Goal: Information Seeking & Learning: Learn about a topic

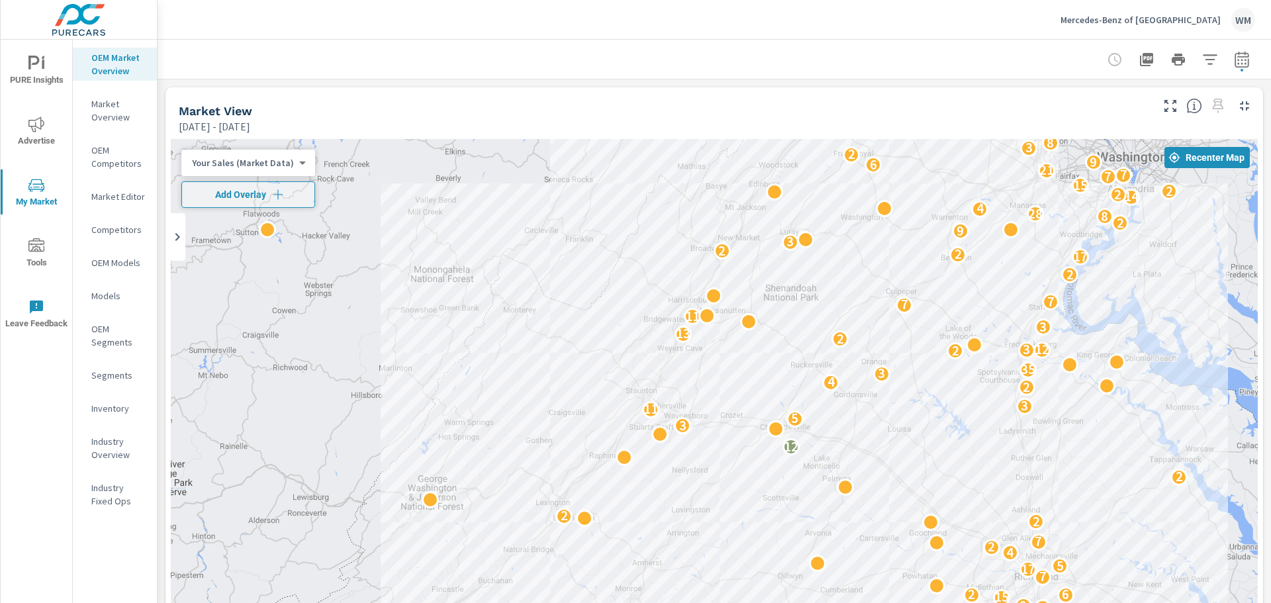
scroll to position [0, 287]
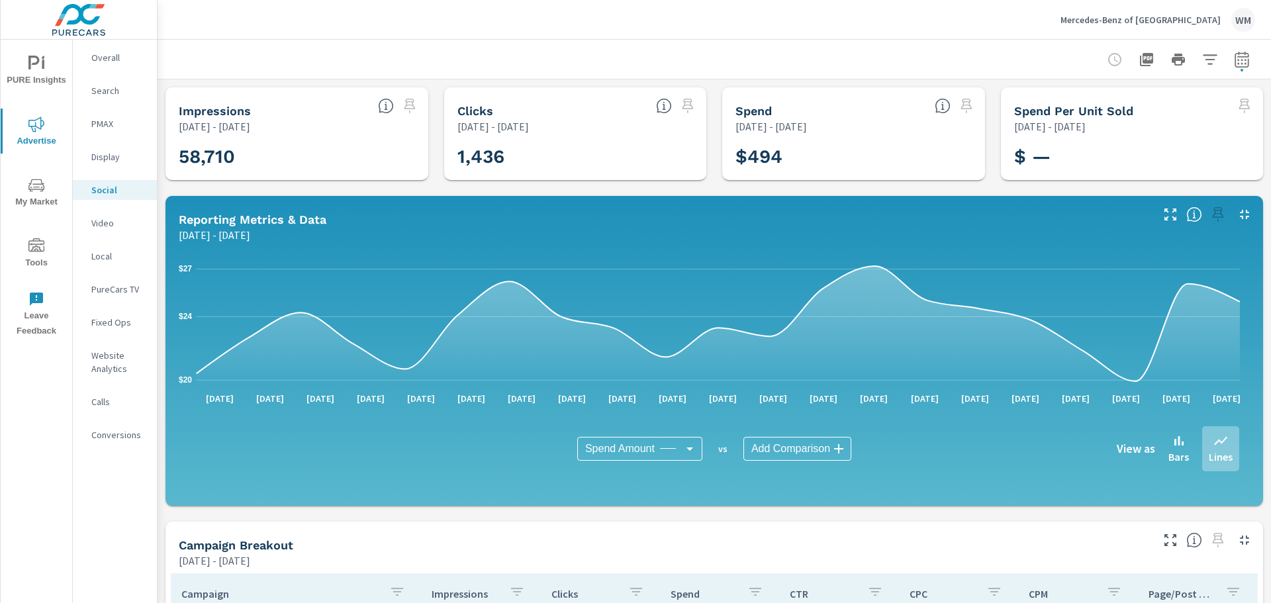
click at [1177, 10] on div "Mercedes-Benz of Charlottesville WM" at bounding box center [1158, 20] width 195 height 24
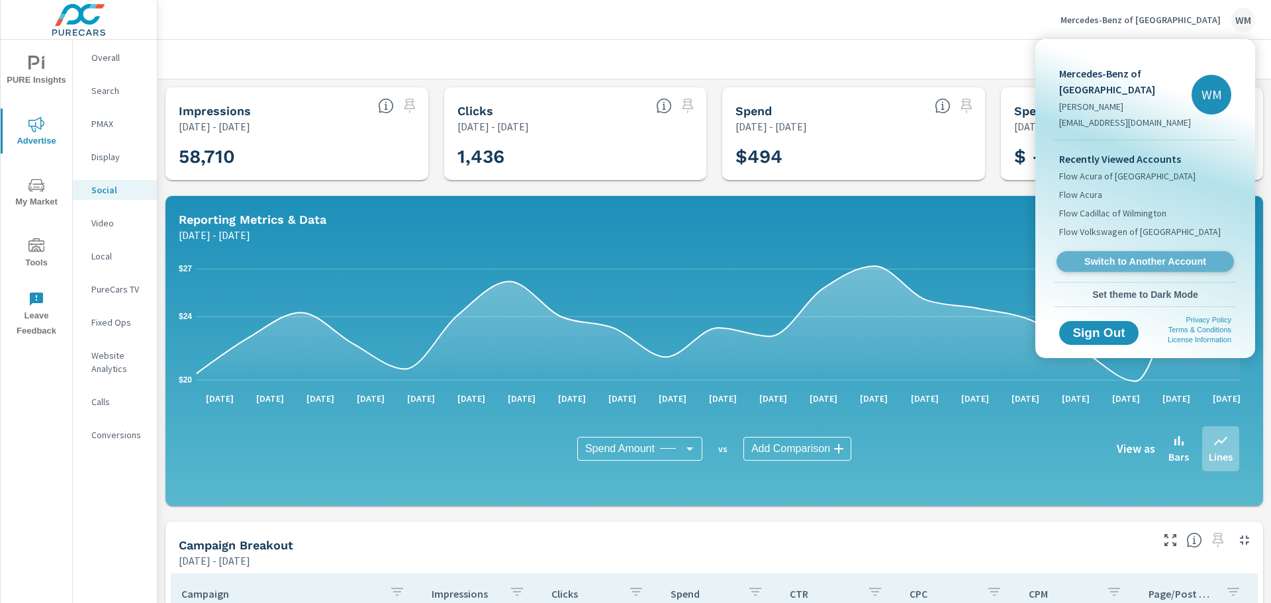
click at [1137, 266] on span "Switch to Another Account" at bounding box center [1145, 262] width 162 height 13
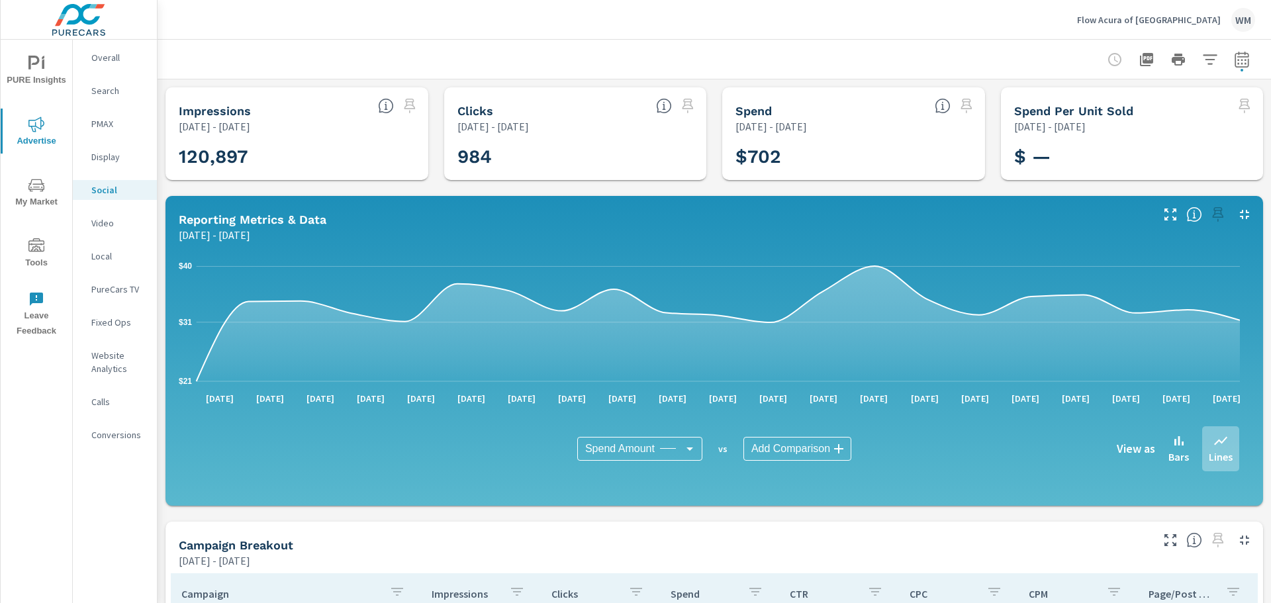
click at [38, 188] on icon "nav menu" at bounding box center [36, 185] width 16 height 16
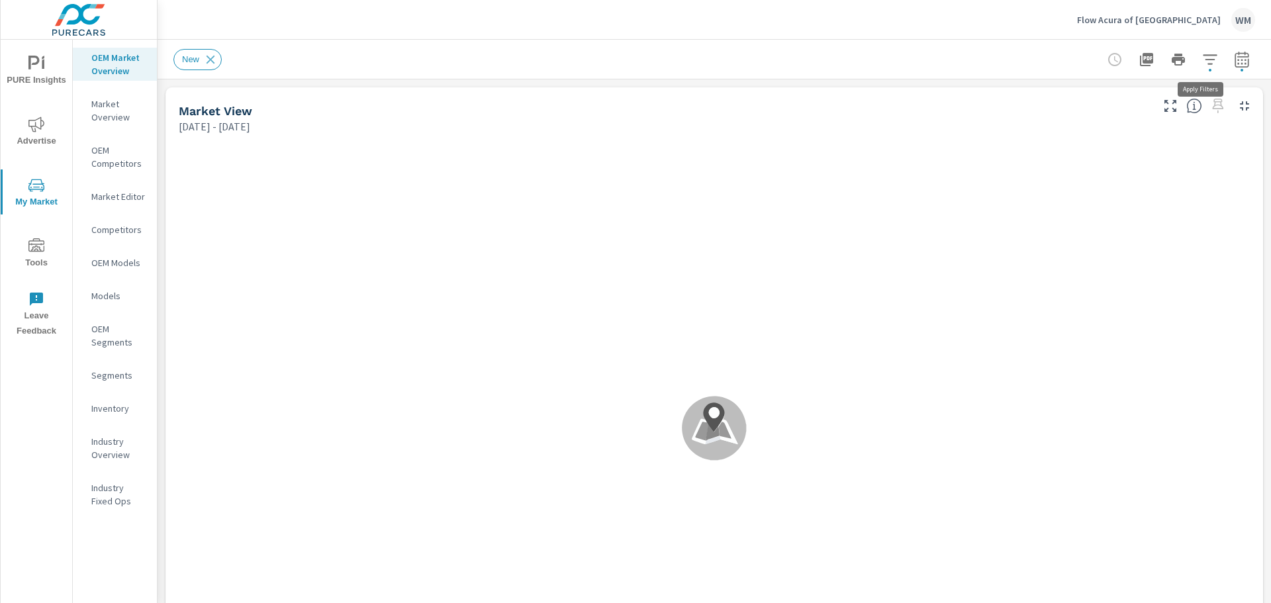
click at [1204, 58] on icon "button" at bounding box center [1210, 60] width 16 height 16
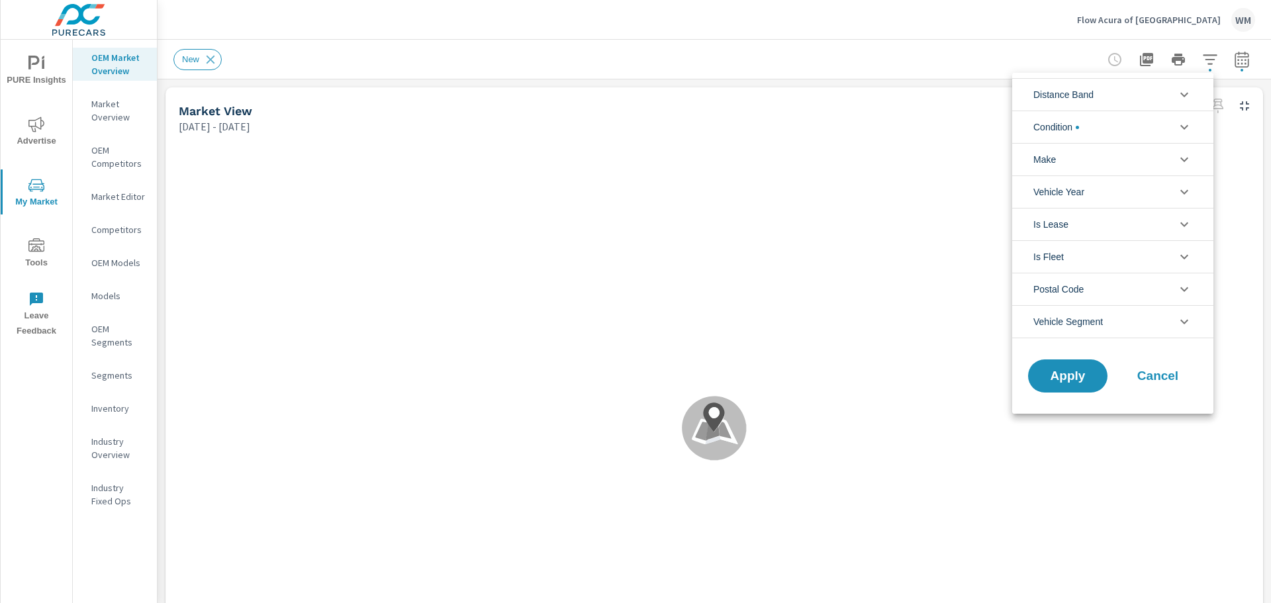
click at [1004, 64] on div at bounding box center [635, 301] width 1271 height 603
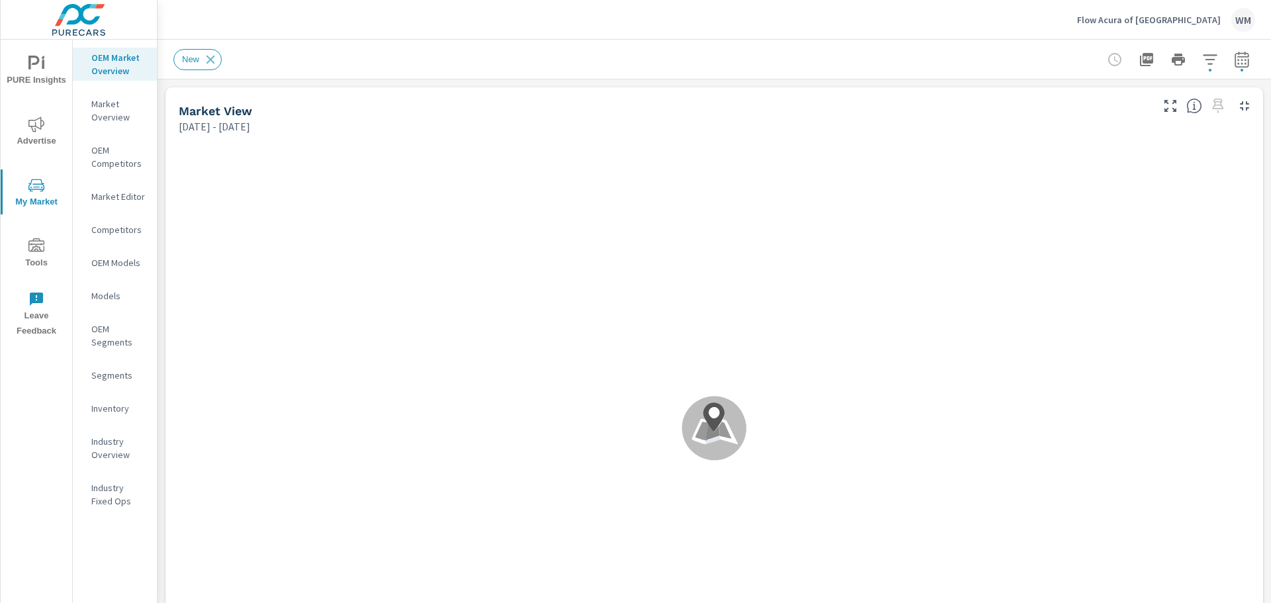
click at [121, 114] on p "Market Overview" at bounding box center [118, 110] width 55 height 26
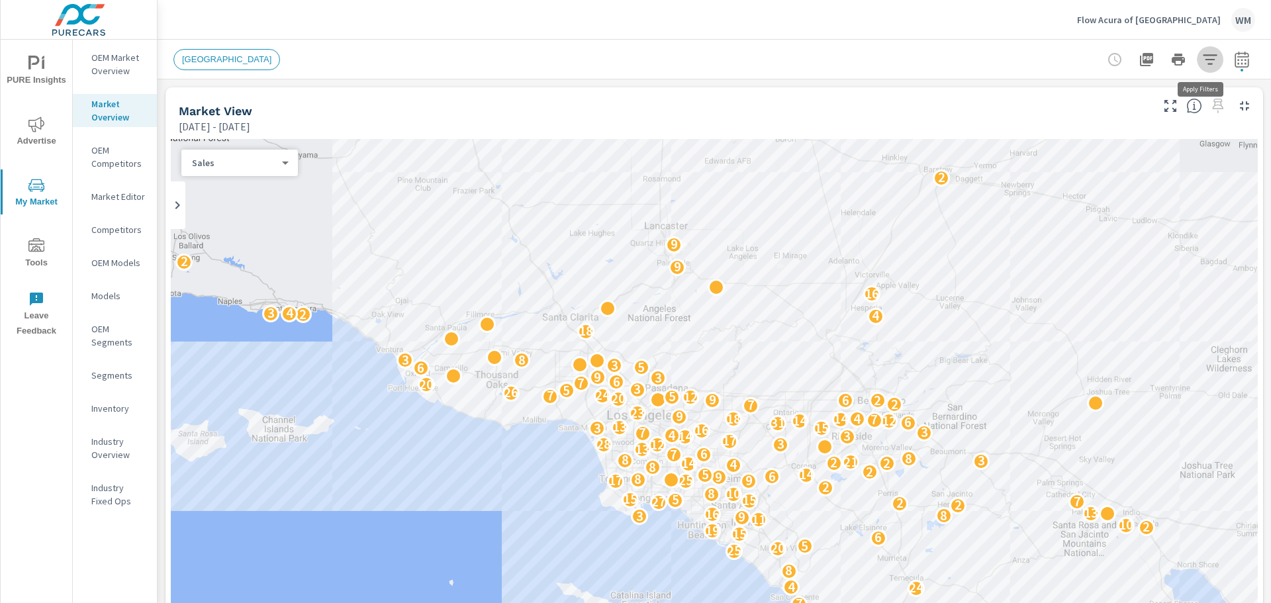
click at [1203, 59] on icon "button" at bounding box center [1210, 59] width 14 height 10
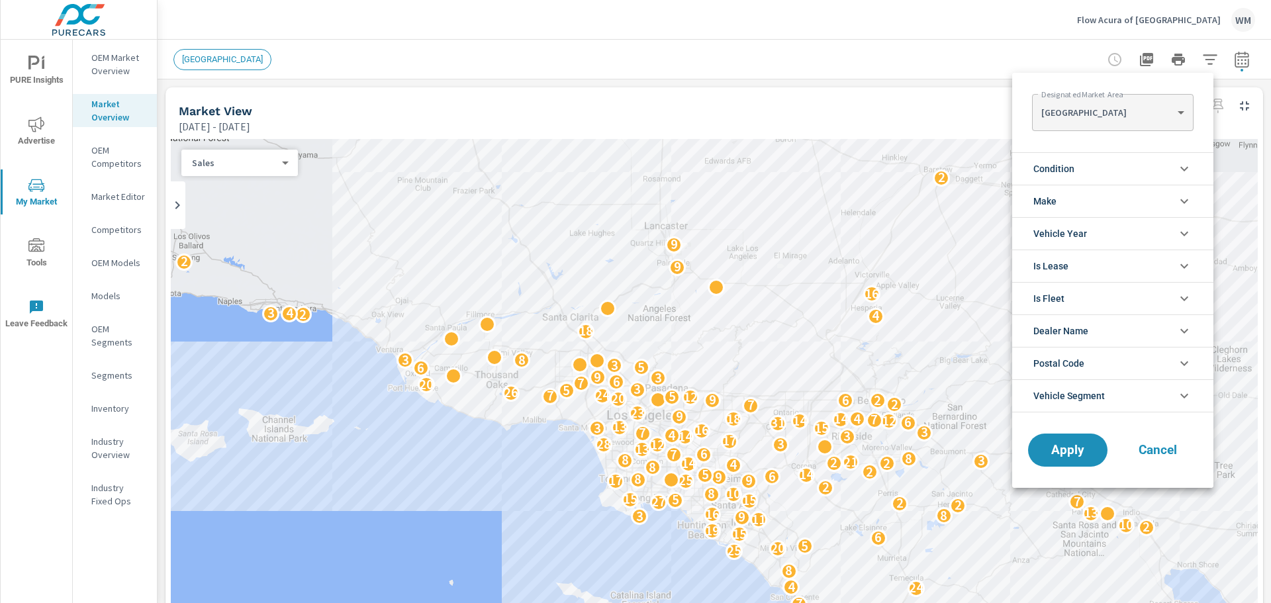
click at [1143, 115] on body "PURE Insights Advertise My Market Tools Leave Feedback OEM Market Overview Mark…" at bounding box center [635, 301] width 1271 height 603
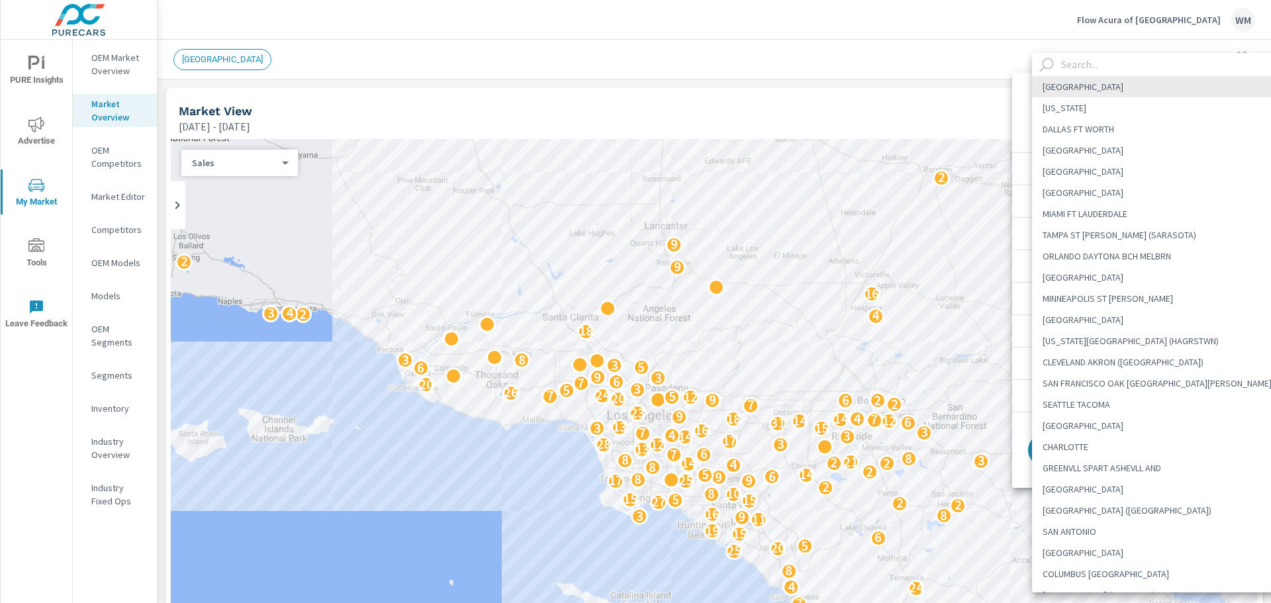
click at [1129, 67] on input "text" at bounding box center [1174, 64] width 236 height 23
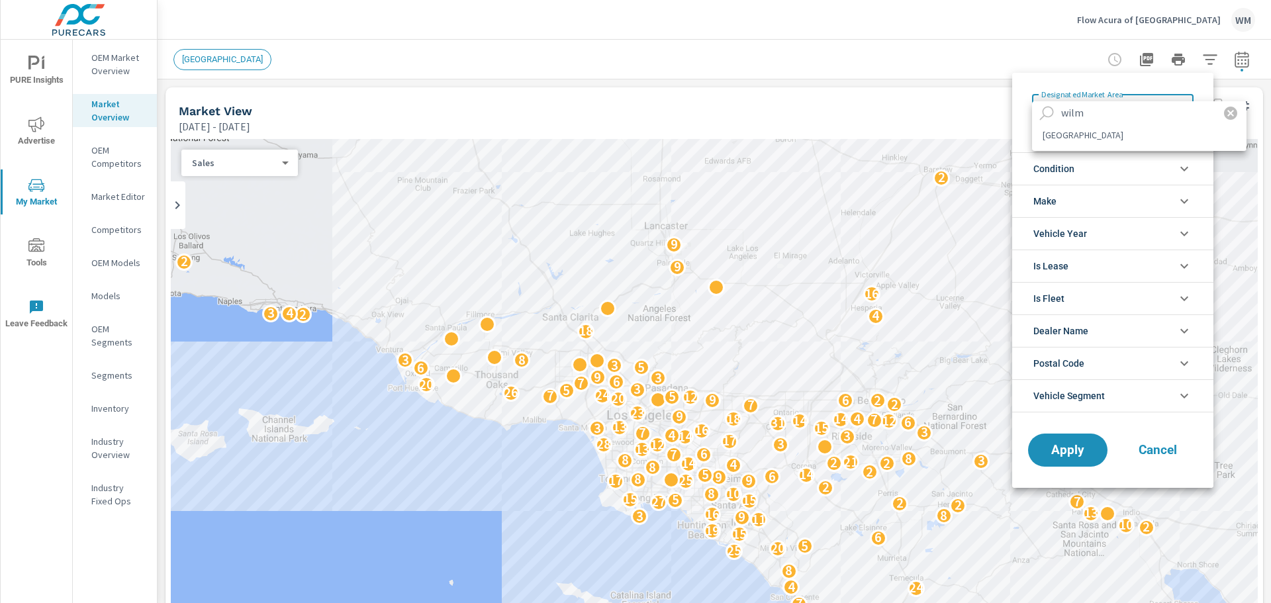
type input "wilm"
click at [1102, 134] on li "WILMINGTON" at bounding box center [1139, 134] width 215 height 21
type Area "WILMINGTON"
click at [1072, 450] on span "Apply" at bounding box center [1068, 450] width 54 height 13
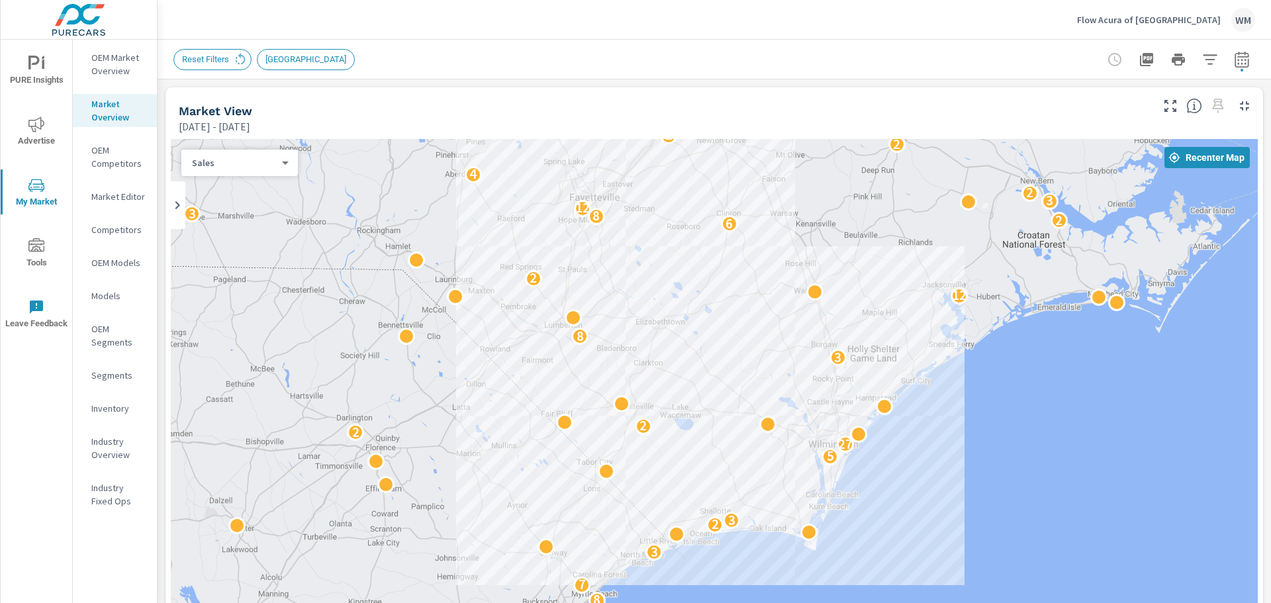
drag, startPoint x: 1090, startPoint y: 398, endPoint x: 928, endPoint y: 424, distance: 163.6
click at [928, 424] on div "4 3 2 2 2 2 8 7 3 2 3 3 5 27 2 2 3 8 12 2 6 2 8 3 12 3 7 3 2 4 11 3 3 2 2 2 2 7…" at bounding box center [714, 408] width 1087 height 538
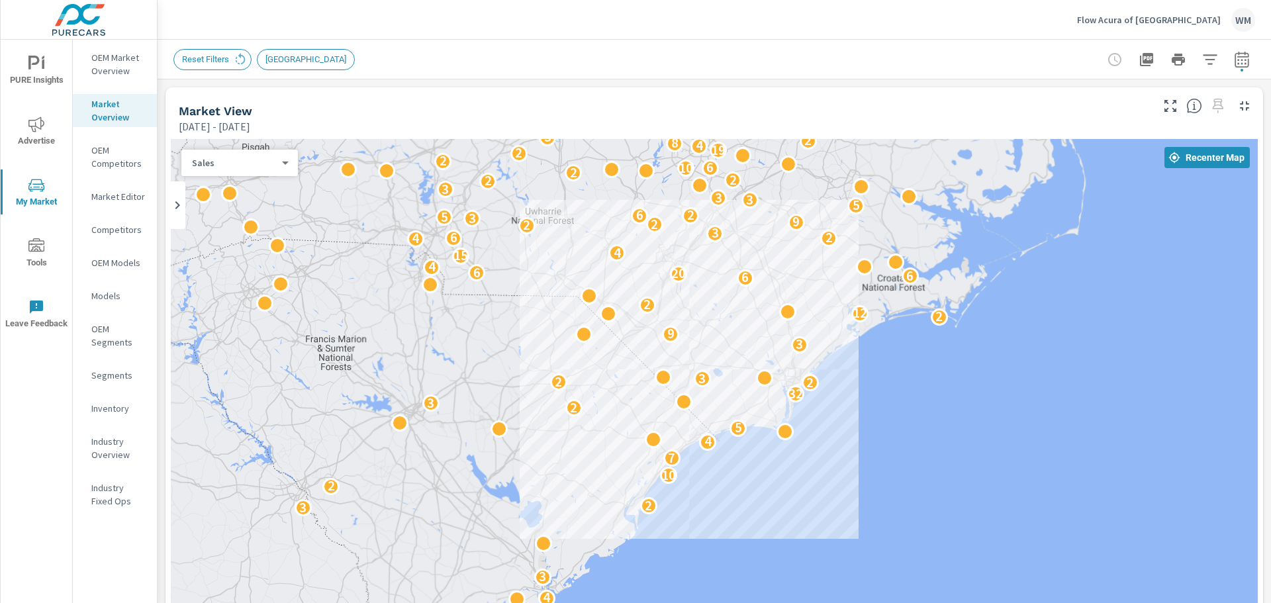
drag, startPoint x: 963, startPoint y: 423, endPoint x: 889, endPoint y: 373, distance: 89.8
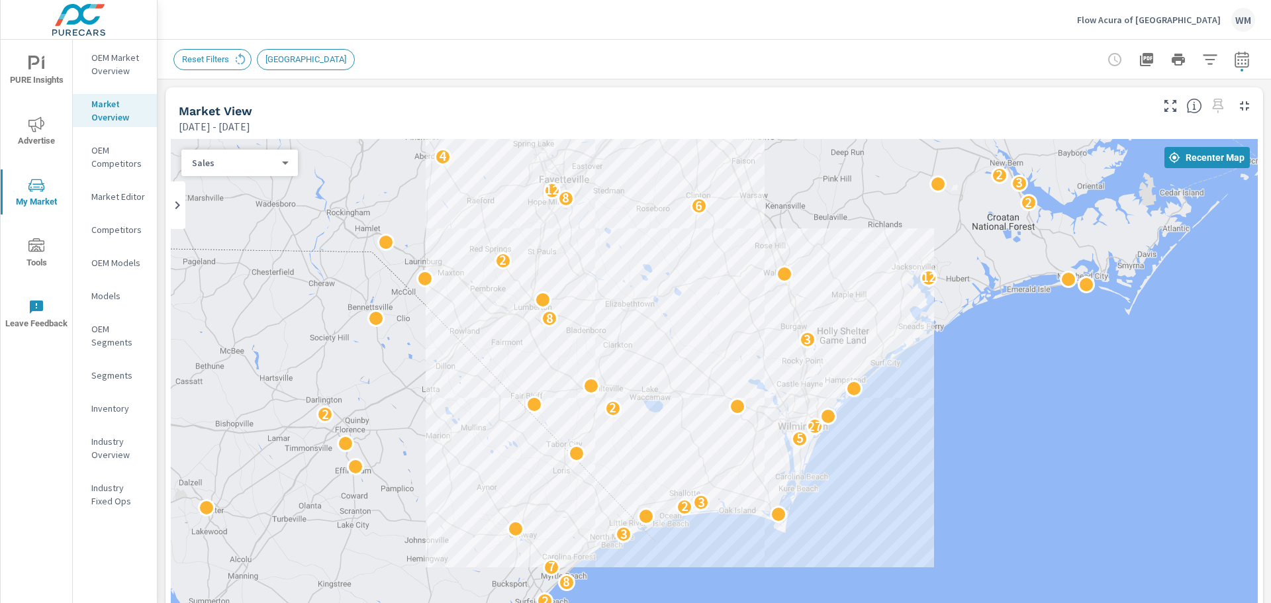
drag, startPoint x: 797, startPoint y: 360, endPoint x: 894, endPoint y: 399, distance: 104.0
click at [894, 399] on div "4 3 2 2 2 2 8 7 3 2 3 3 5 27 2 2 3 8 12 2 6 2 8 3 12 3 7 3 2 4 11 3 3 2 2 2 2 7…" at bounding box center [714, 408] width 1087 height 538
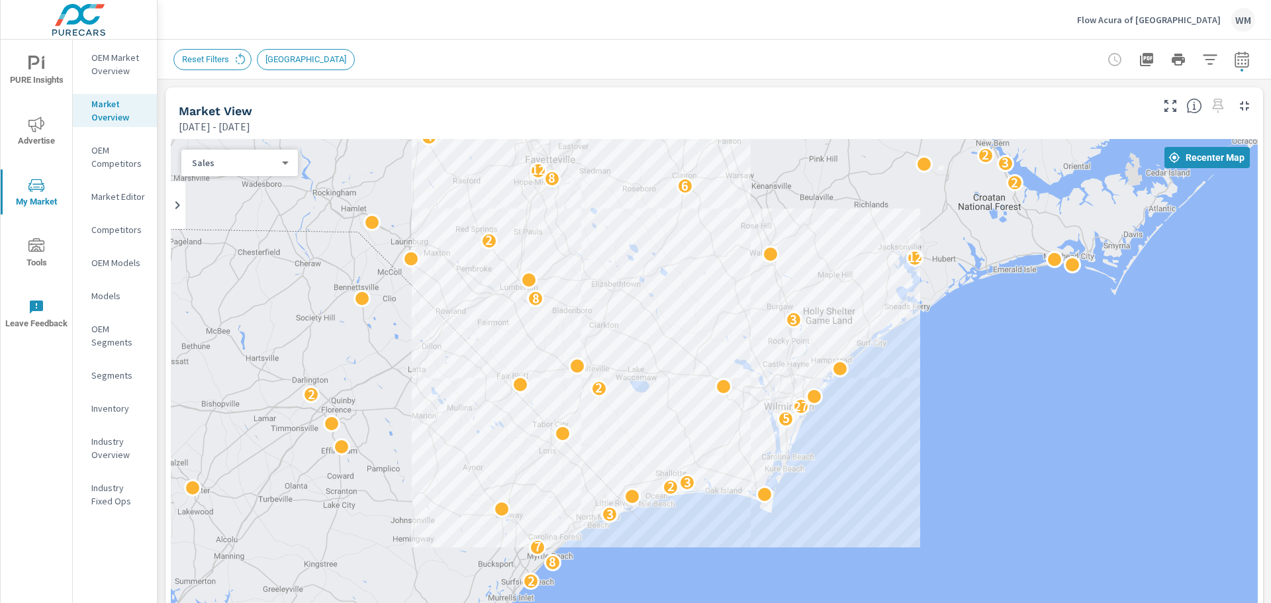
drag, startPoint x: 916, startPoint y: 439, endPoint x: 903, endPoint y: 433, distance: 13.9
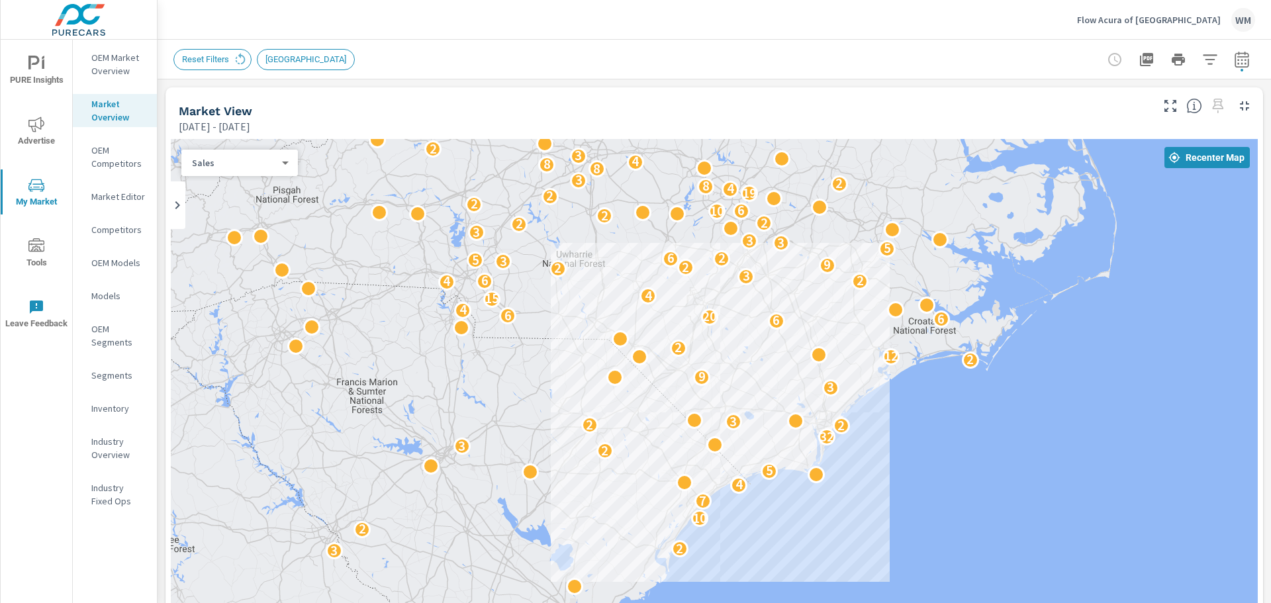
drag, startPoint x: 945, startPoint y: 439, endPoint x: 919, endPoint y: 446, distance: 26.7
click at [1190, 23] on p "Flow Acura of [GEOGRAPHIC_DATA]" at bounding box center [1149, 20] width 144 height 12
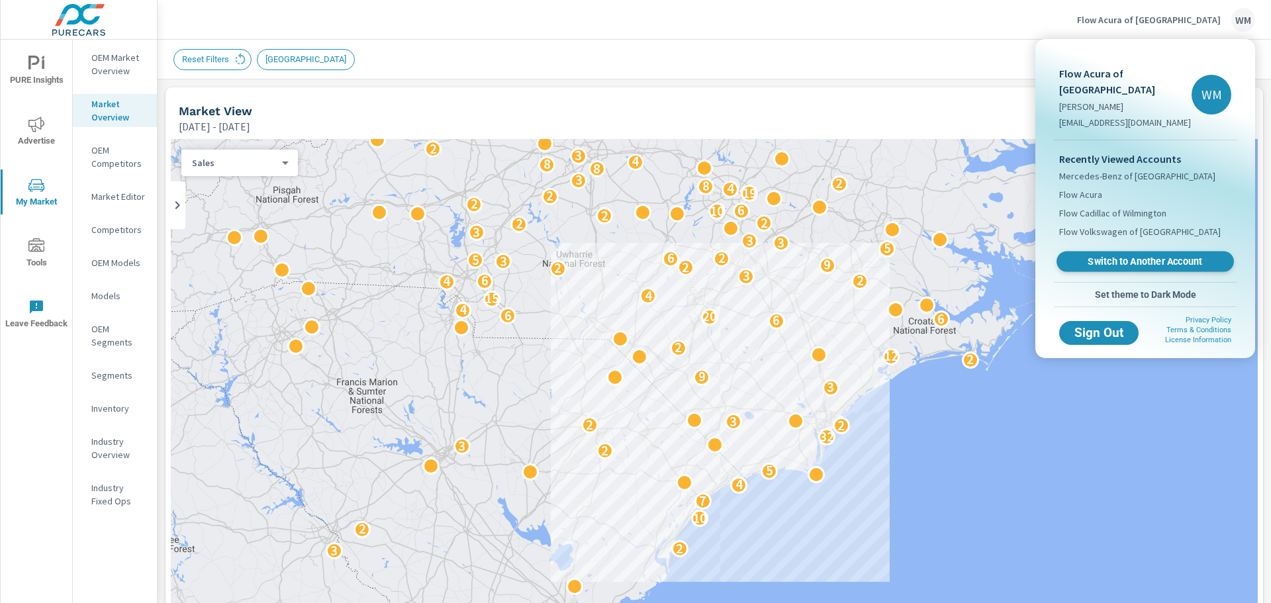
click at [1145, 256] on span "Switch to Another Account" at bounding box center [1145, 262] width 162 height 13
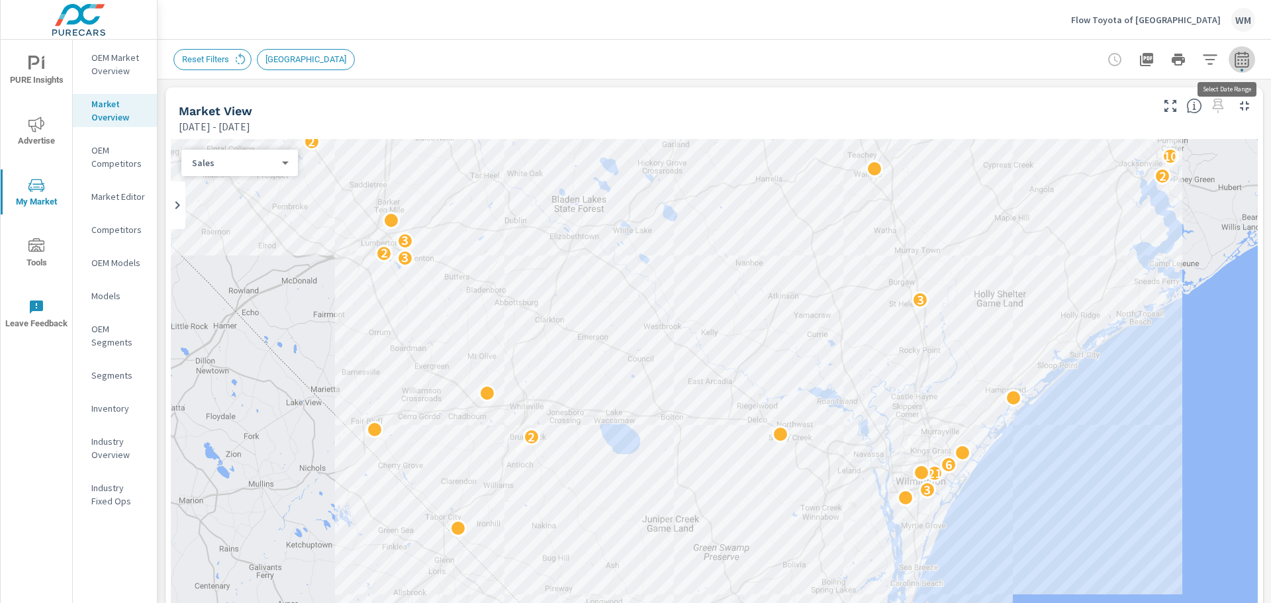
click at [1234, 64] on icon "button" at bounding box center [1242, 60] width 16 height 16
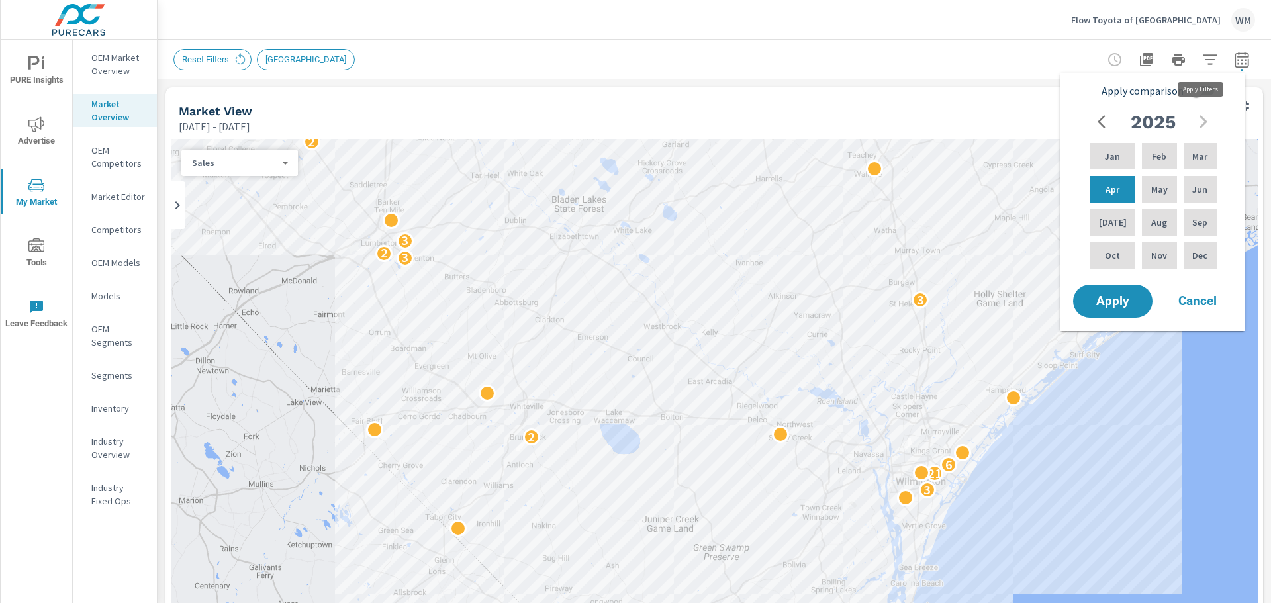
click at [1202, 58] on icon "button" at bounding box center [1210, 60] width 16 height 16
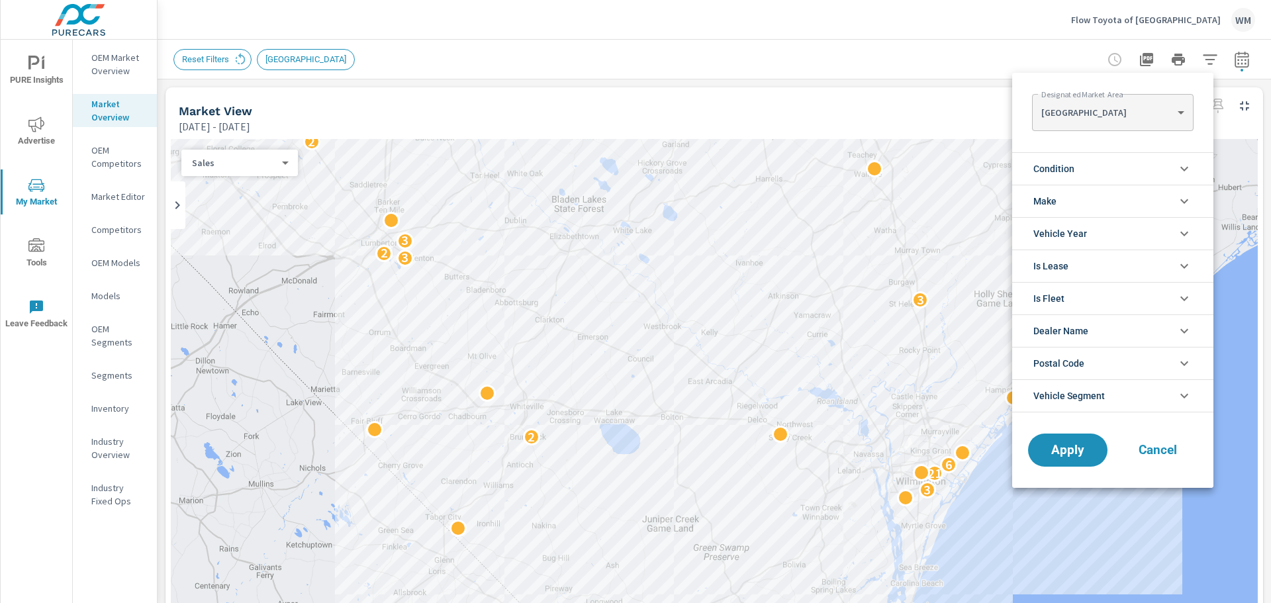
click at [1132, 110] on body "PURE Insights Advertise My Market Tools Leave Feedback OEM Market Overview Mark…" at bounding box center [635, 301] width 1271 height 603
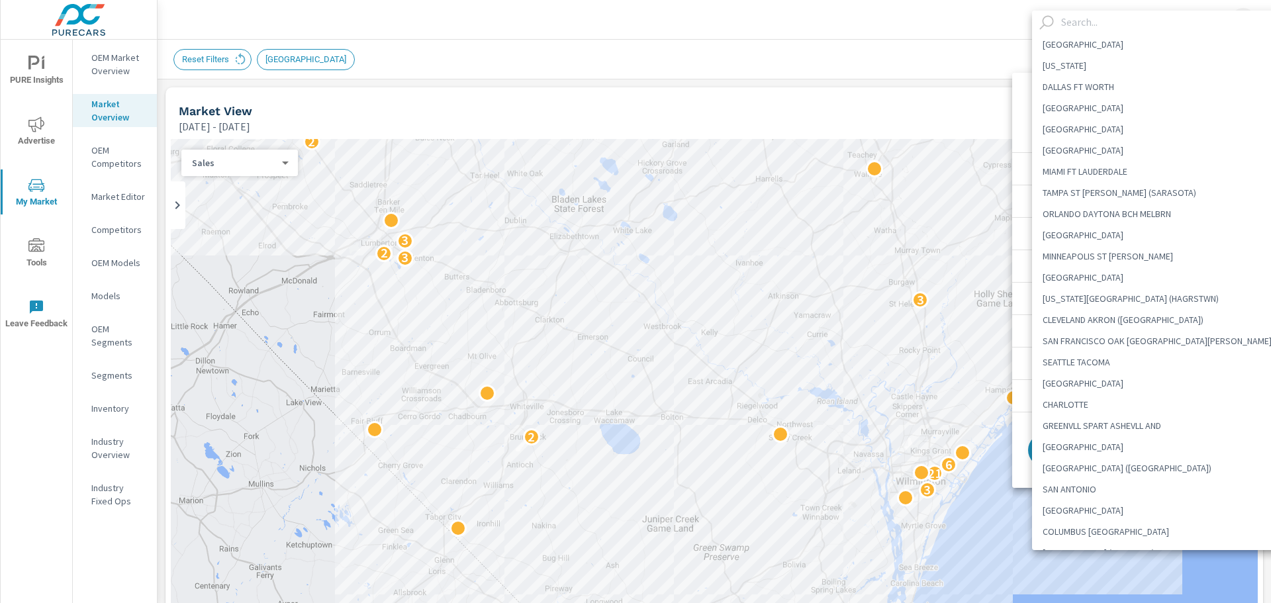
scroll to position [2244, 0]
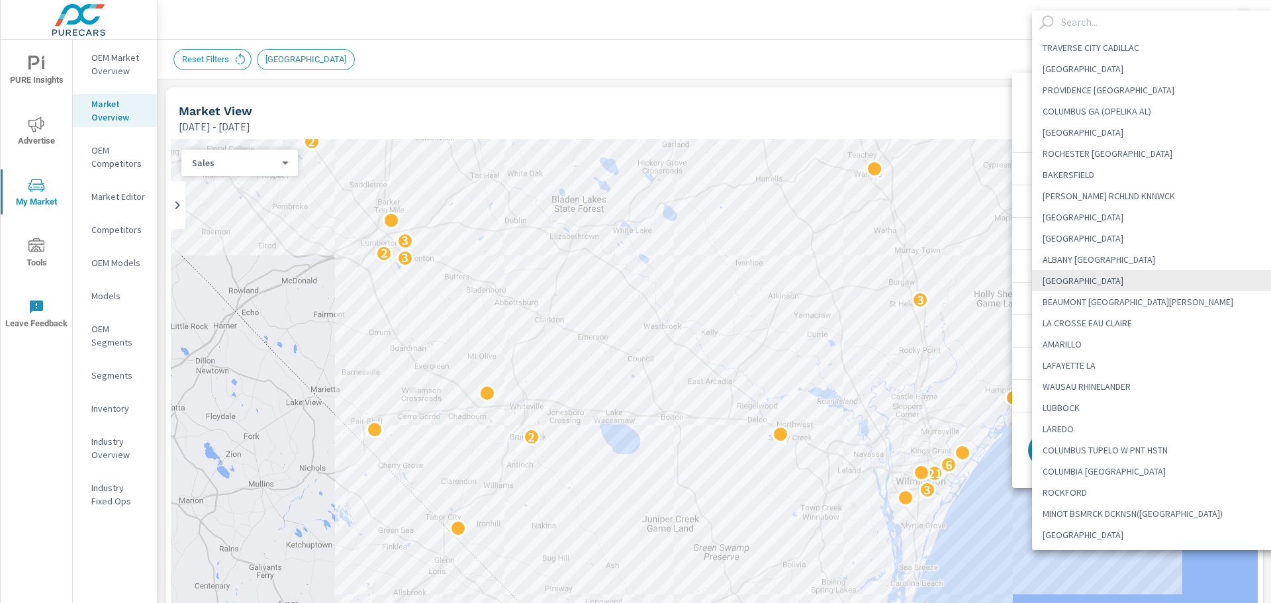
click at [1109, 24] on input "text" at bounding box center [1174, 22] width 236 height 23
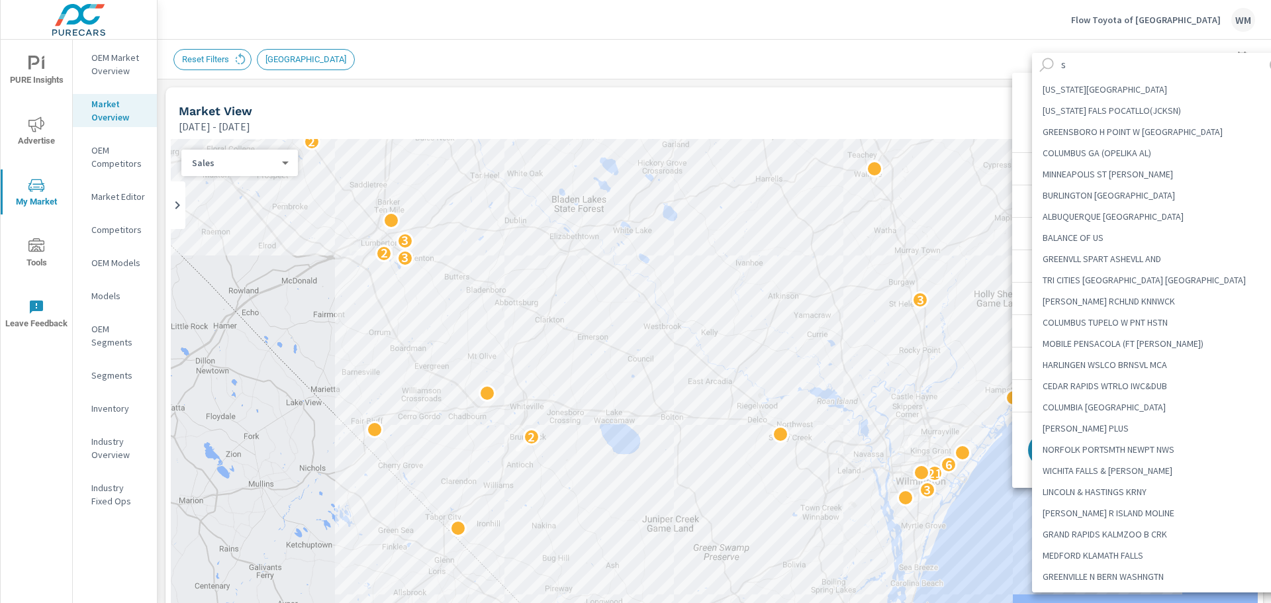
scroll to position [0, 0]
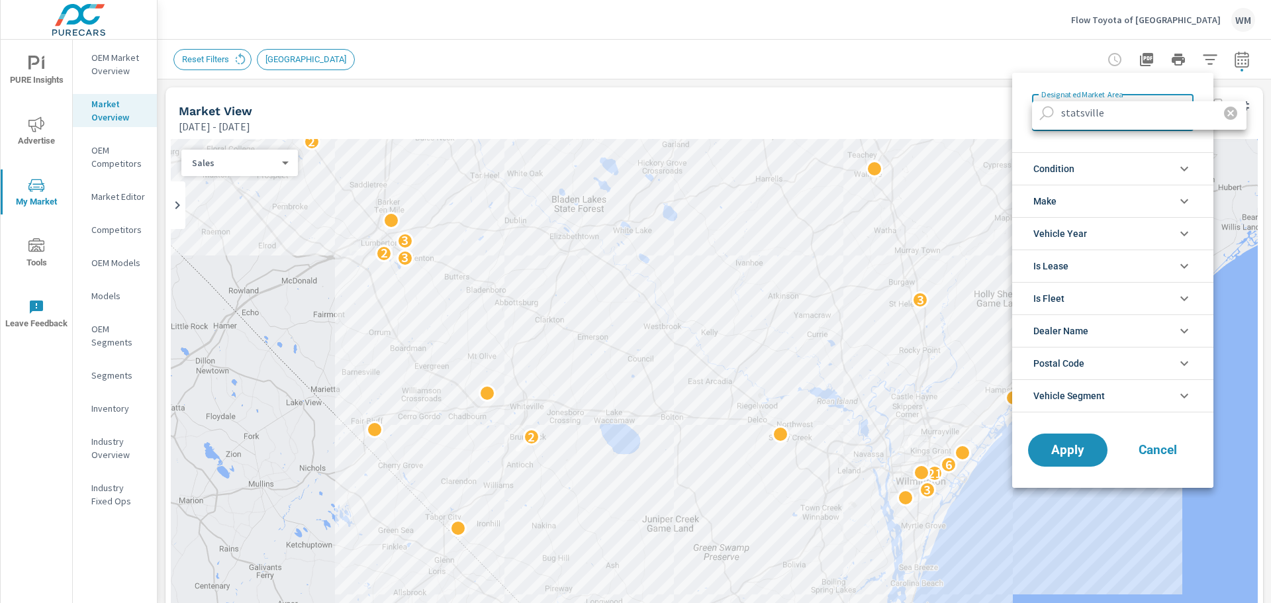
click at [1092, 115] on input "statsville" at bounding box center [1133, 112] width 154 height 23
click at [1092, 116] on input "statsville" at bounding box center [1133, 112] width 154 height 23
paste input "nc"
click at [1161, 115] on input "Statesville nc" at bounding box center [1133, 112] width 154 height 23
type input "Statesville"
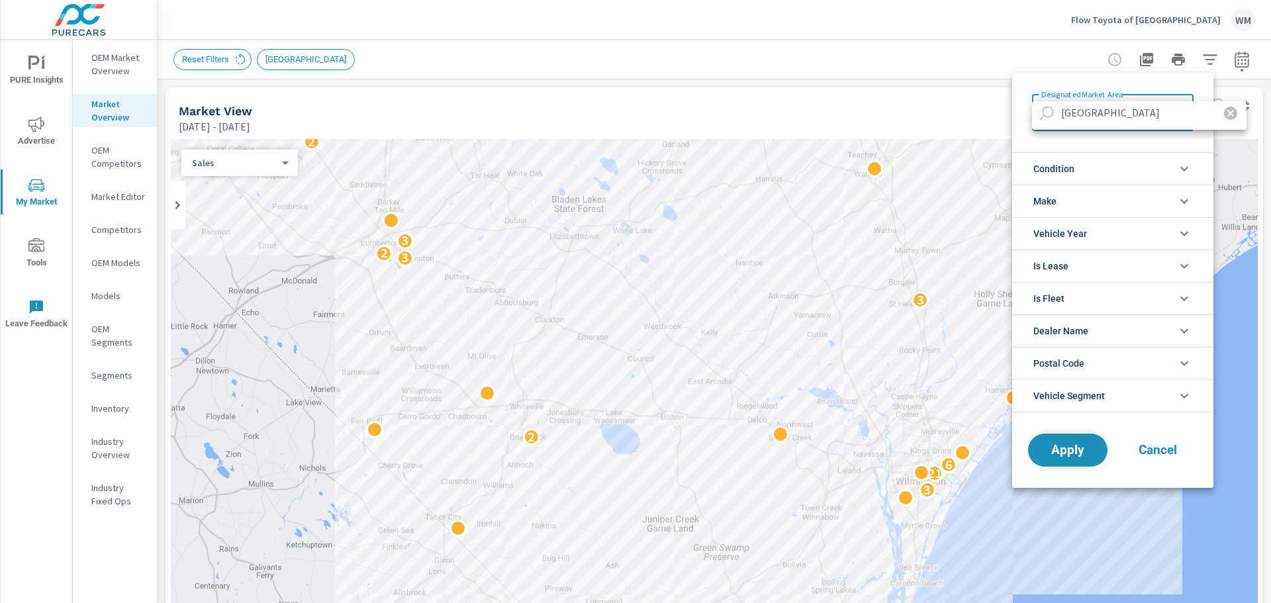
click at [1071, 450] on div at bounding box center [635, 301] width 1271 height 603
click at [1131, 126] on div "WILMINGTON WILMINGTON ​" at bounding box center [1112, 112] width 161 height 37
click at [1131, 113] on body "PURE Insights Advertise My Market Tools Leave Feedback OEM Market Overview Mark…" at bounding box center [635, 301] width 1271 height 603
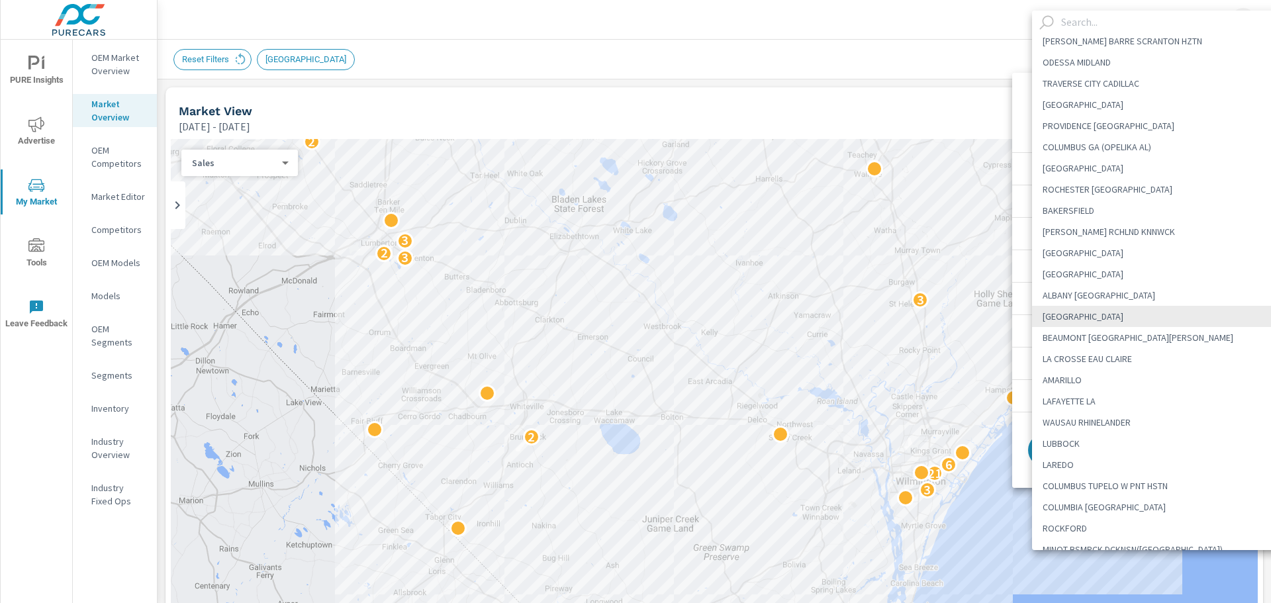
scroll to position [2045, 0]
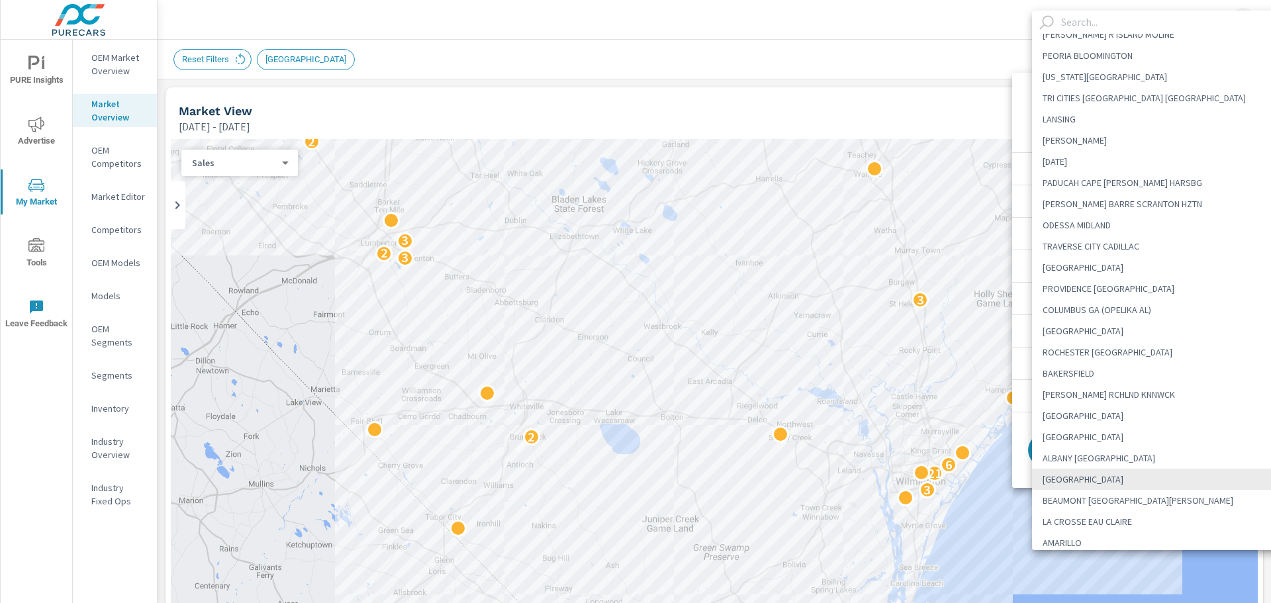
click at [1091, 24] on input "text" at bounding box center [1174, 22] width 236 height 23
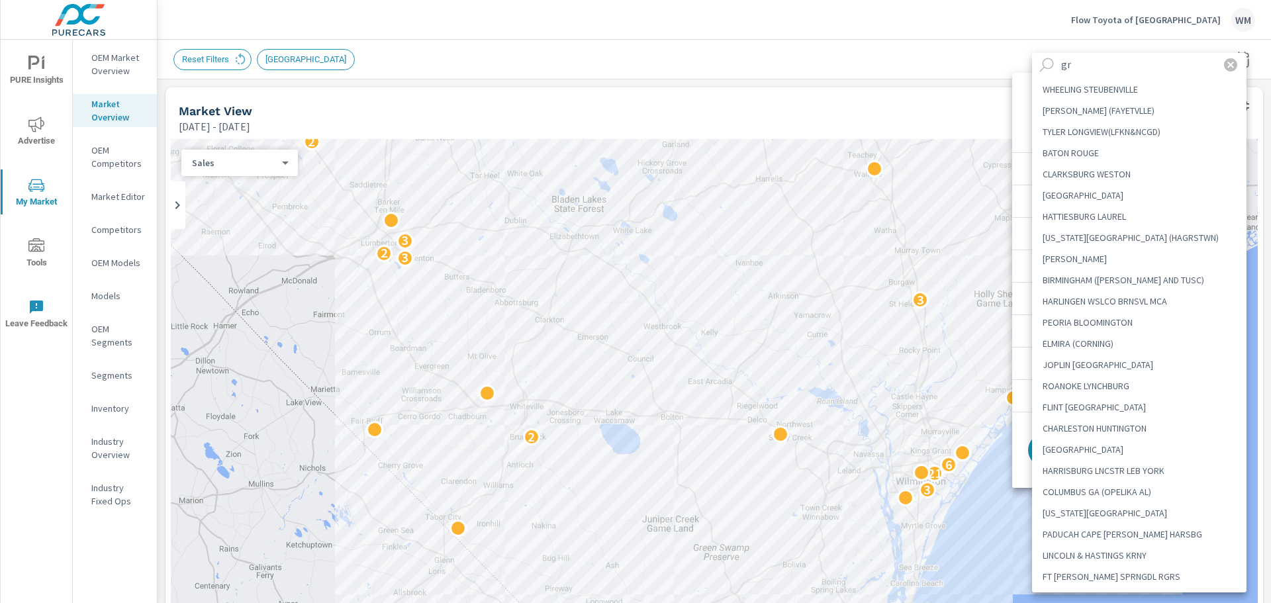
scroll to position [0, 0]
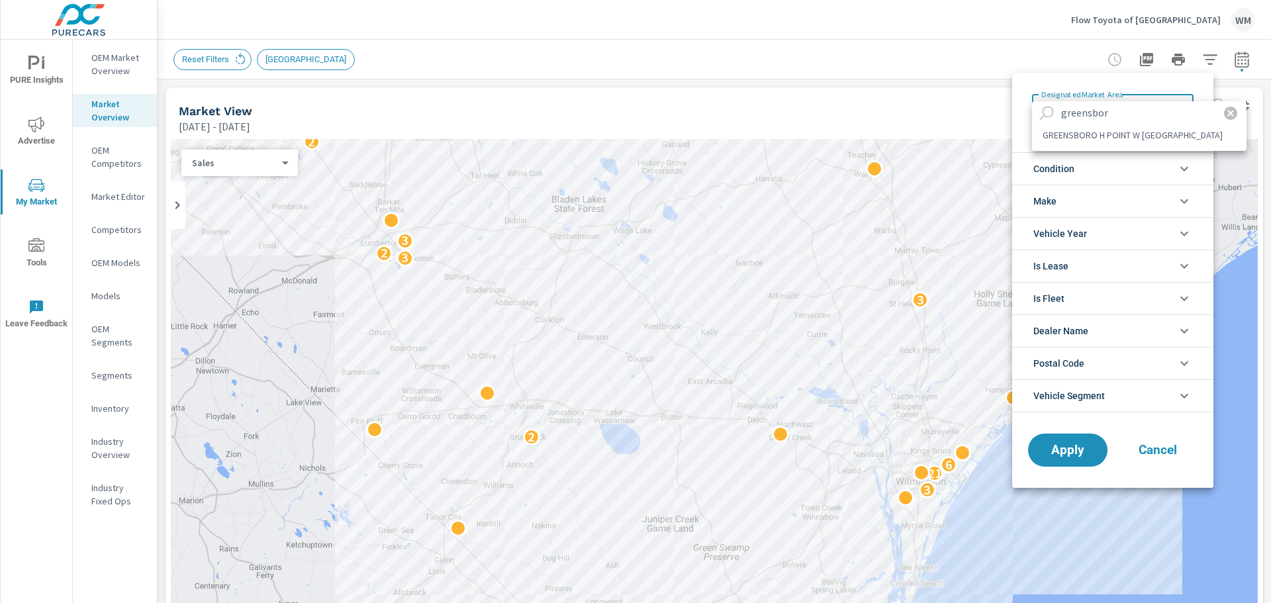
type input "greensbor"
click at [1138, 132] on li "GREENSBORO H POINT W SALEM" at bounding box center [1139, 134] width 215 height 21
type Area "GREENSBORO H POINT W SALEM"
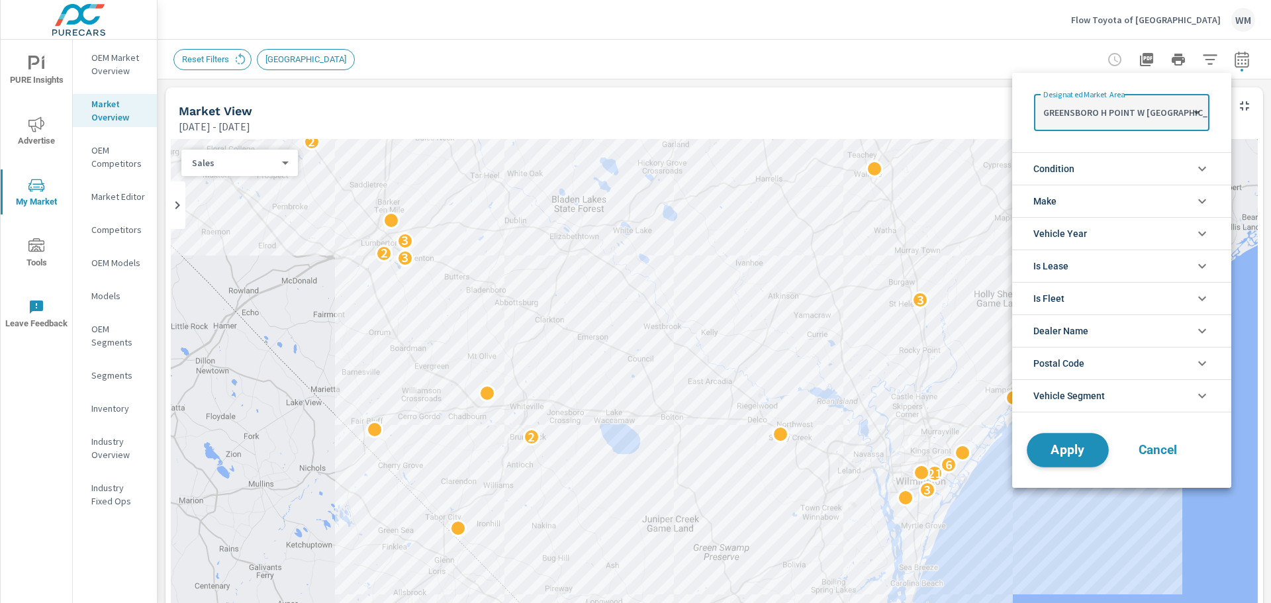
click at [1076, 446] on span "Apply" at bounding box center [1068, 450] width 54 height 13
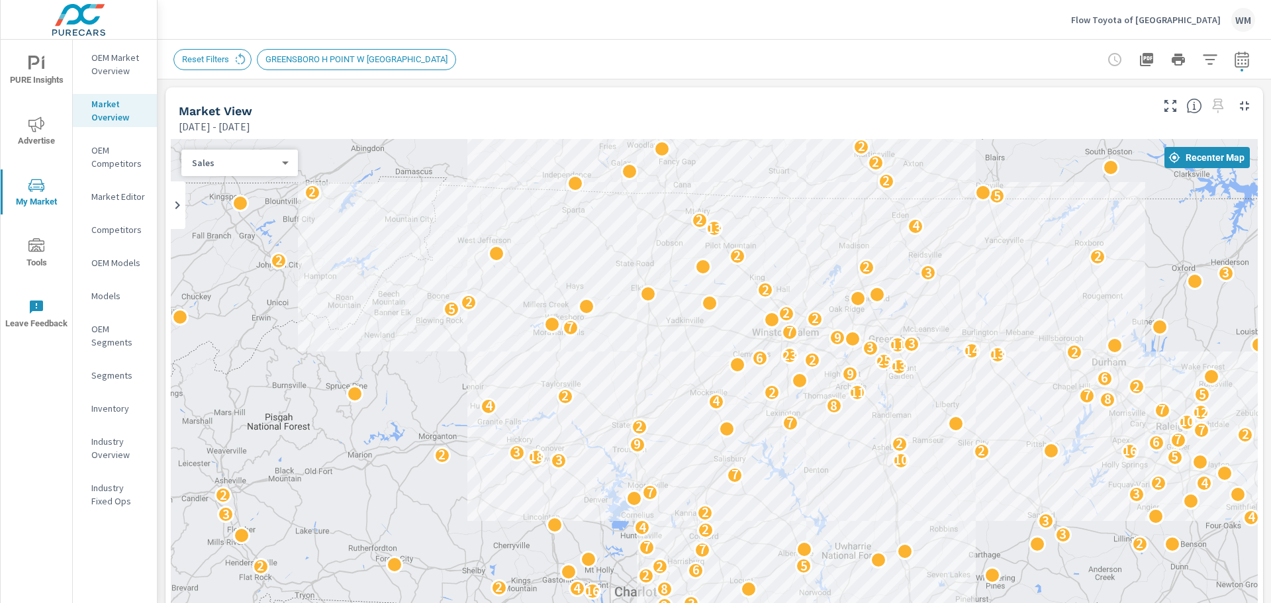
drag, startPoint x: 922, startPoint y: 530, endPoint x: 1012, endPoint y: 438, distance: 128.8
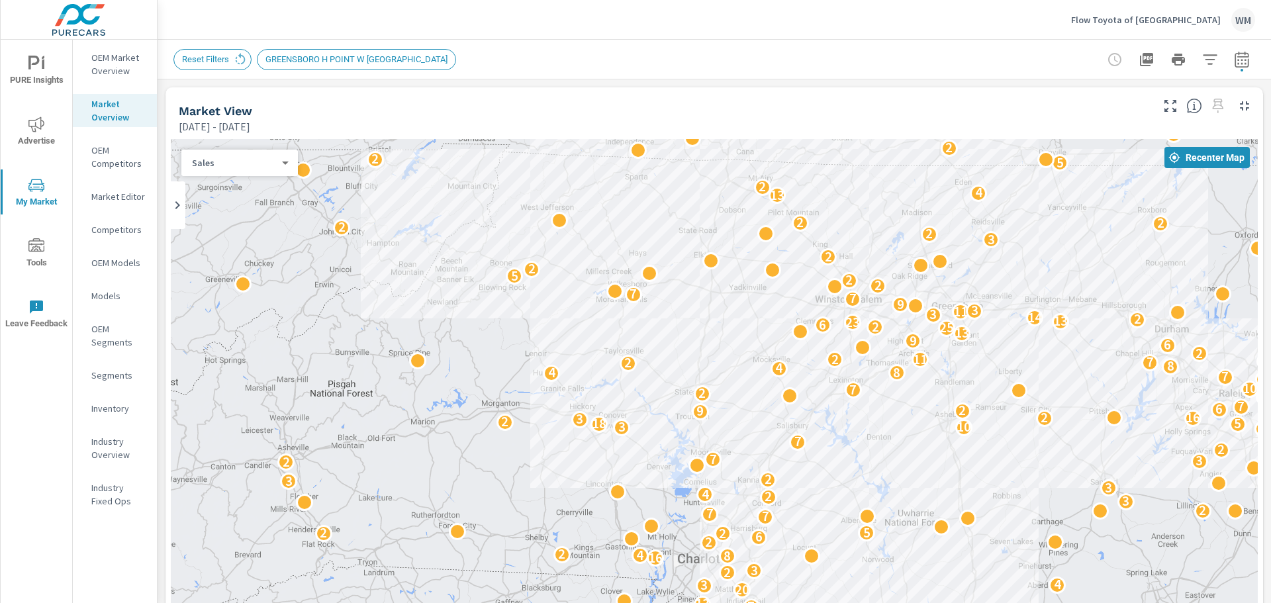
drag, startPoint x: 485, startPoint y: 524, endPoint x: 567, endPoint y: 469, distance: 99.7
click at [567, 469] on div "3 2 6 3 3 2 3 4 8 2 3 7 3 2 4 2 3 3 13 5 7 13 20 3 4 2 2 3 16 8 4 2 2 2 6 2 2 5…" at bounding box center [714, 408] width 1087 height 538
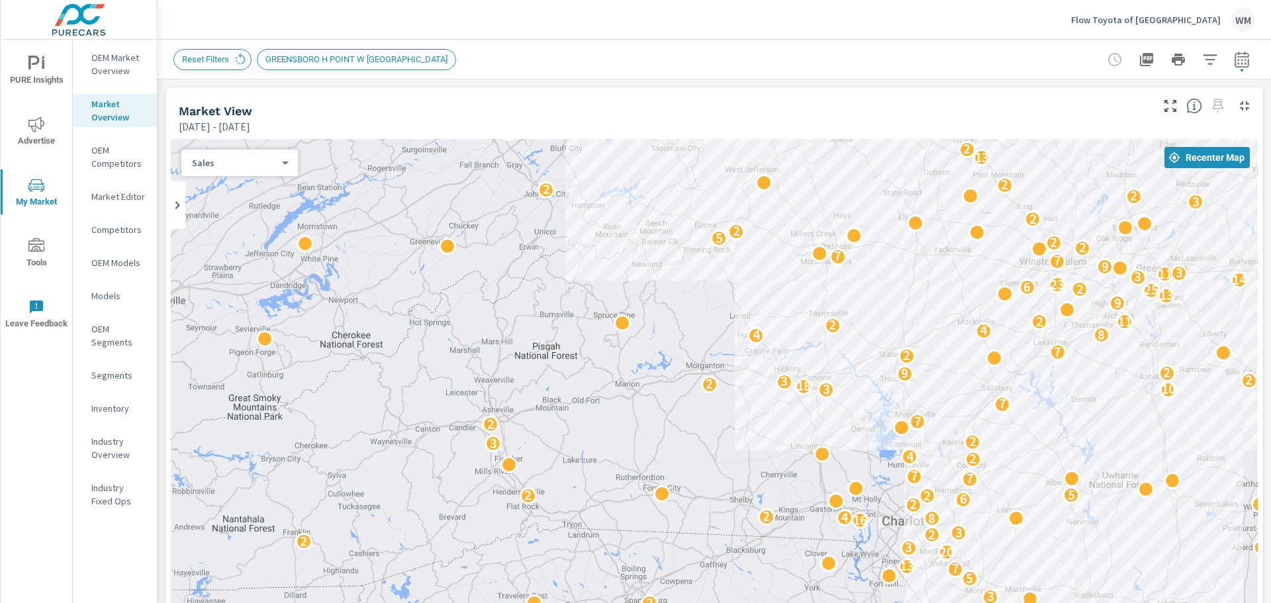
drag, startPoint x: 497, startPoint y: 461, endPoint x: 697, endPoint y: 422, distance: 203.6
click at [697, 422] on div "2 3 2 3 2 5 6 3 3 3 2 3 4 8 2 3 7 3 2 4 2 3 3 13 5 7 13 20 3 4 2 2 3 16 8 4 2 2…" at bounding box center [714, 408] width 1087 height 538
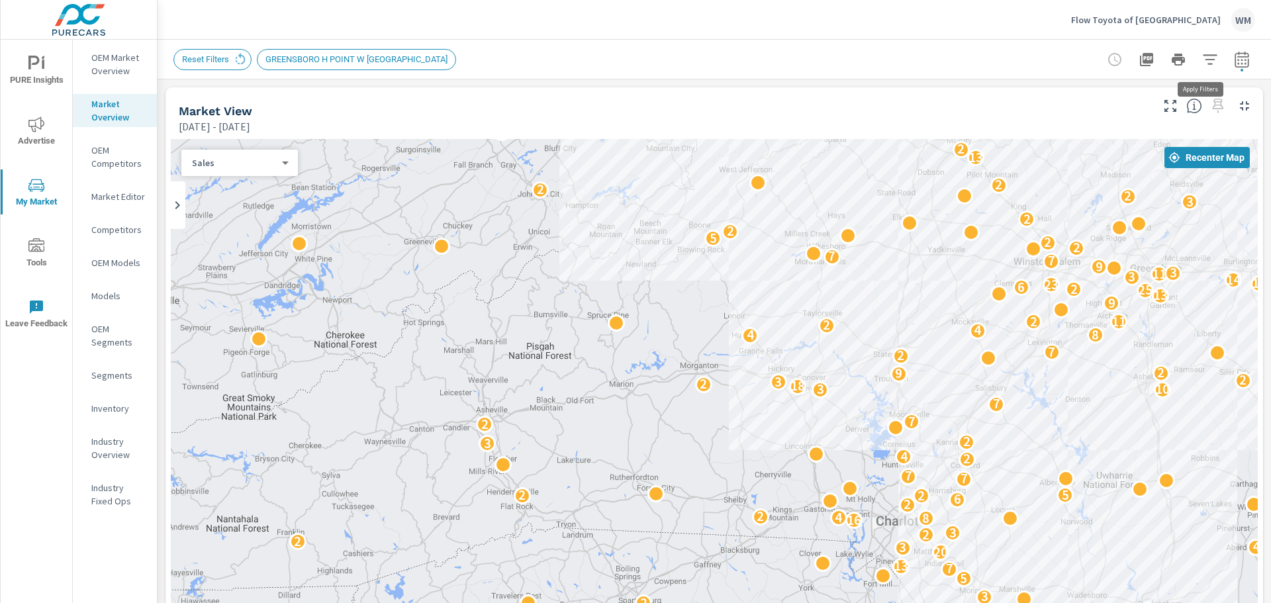
click at [1202, 60] on icon "button" at bounding box center [1210, 60] width 16 height 16
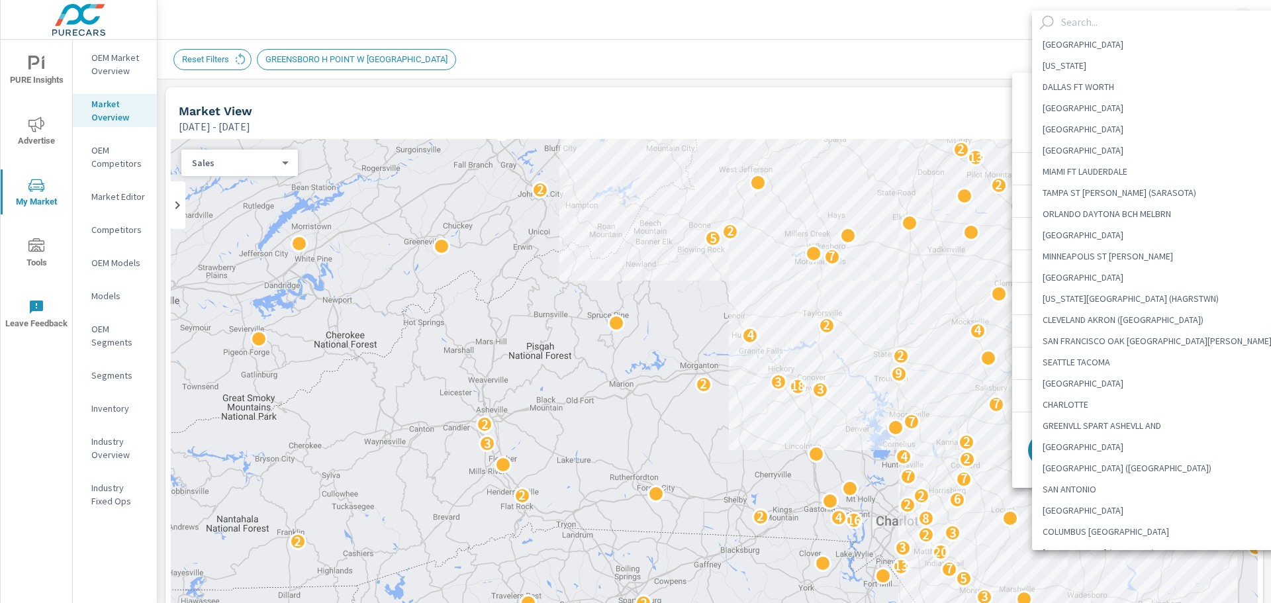
click at [1128, 113] on body "PURE Insights Advertise My Market Tools Leave Feedback OEM Market Overview Mark…" at bounding box center [635, 301] width 1271 height 603
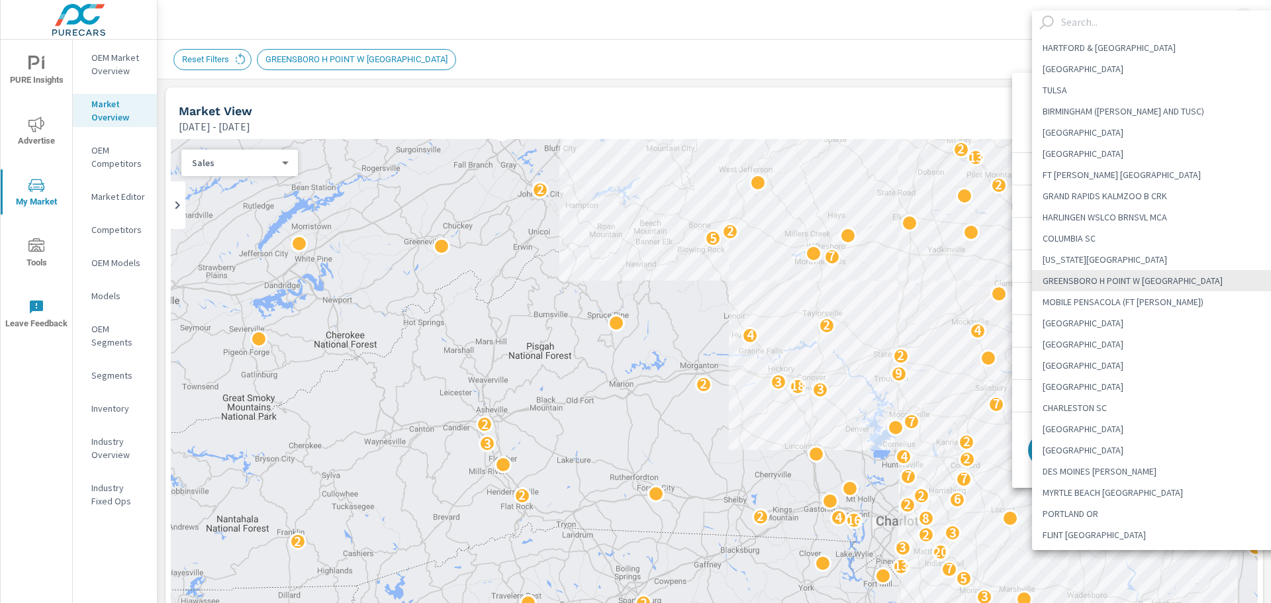
click at [1094, 23] on input "text" at bounding box center [1174, 22] width 236 height 23
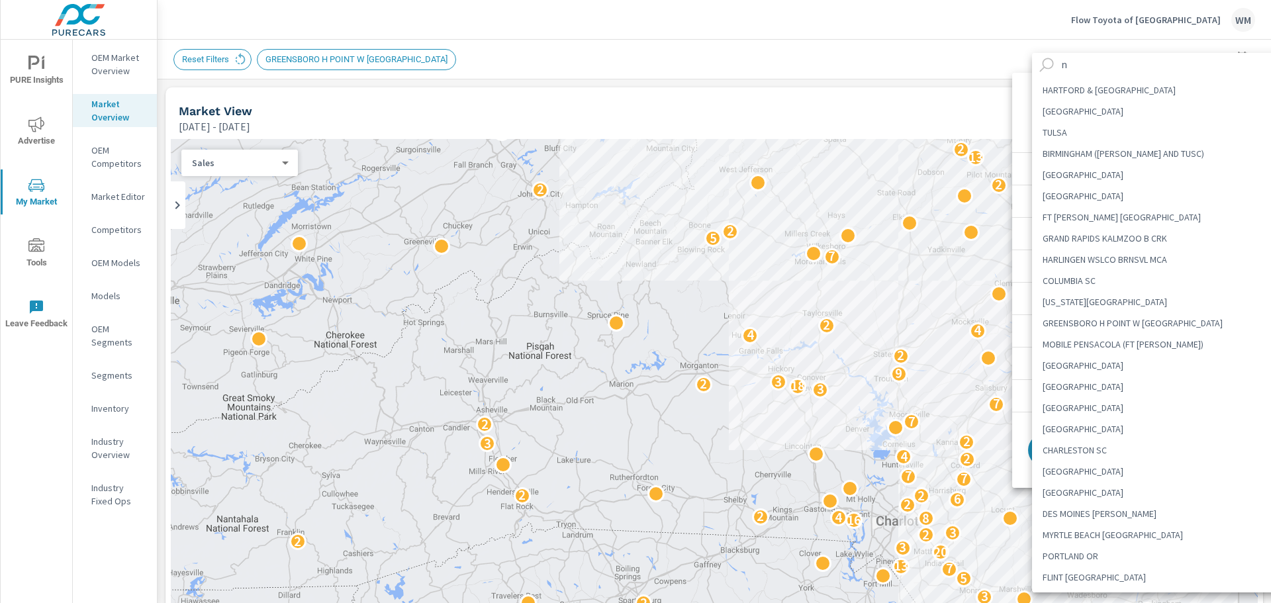
scroll to position [0, 0]
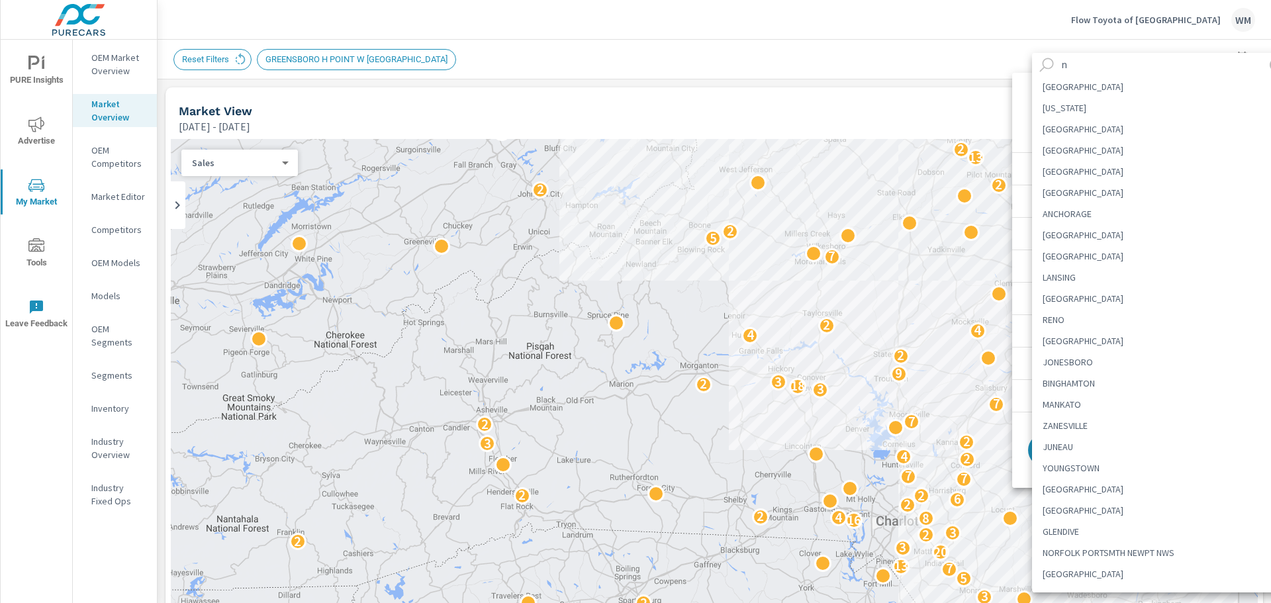
type input "nc"
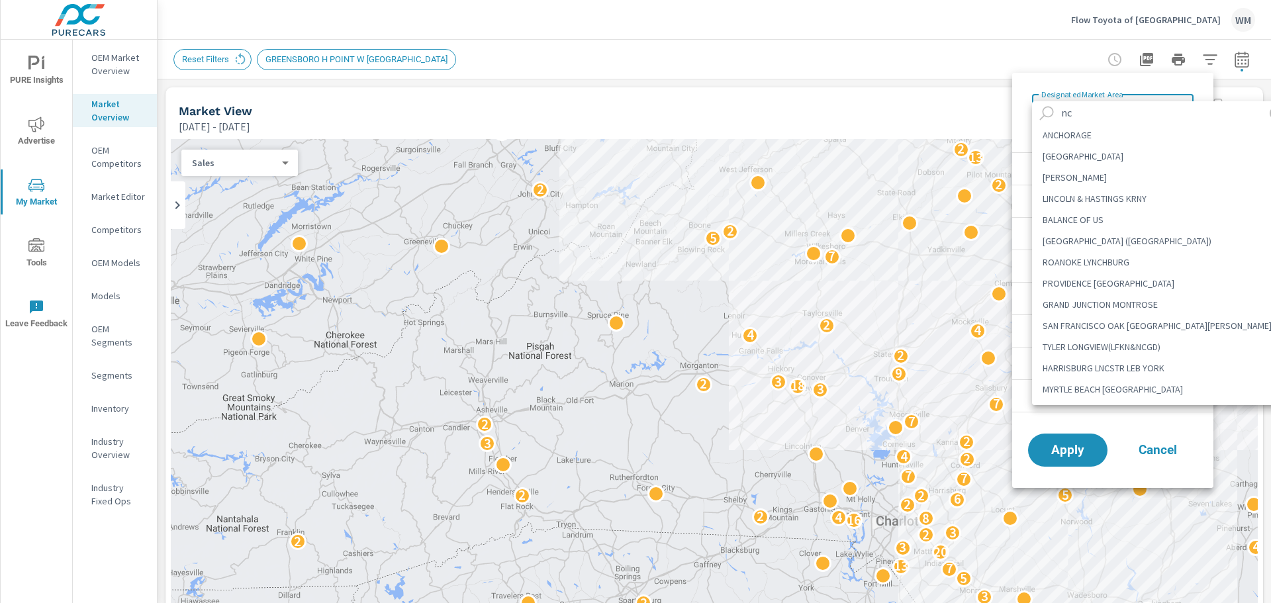
click at [1091, 111] on input "nc" at bounding box center [1155, 112] width 199 height 23
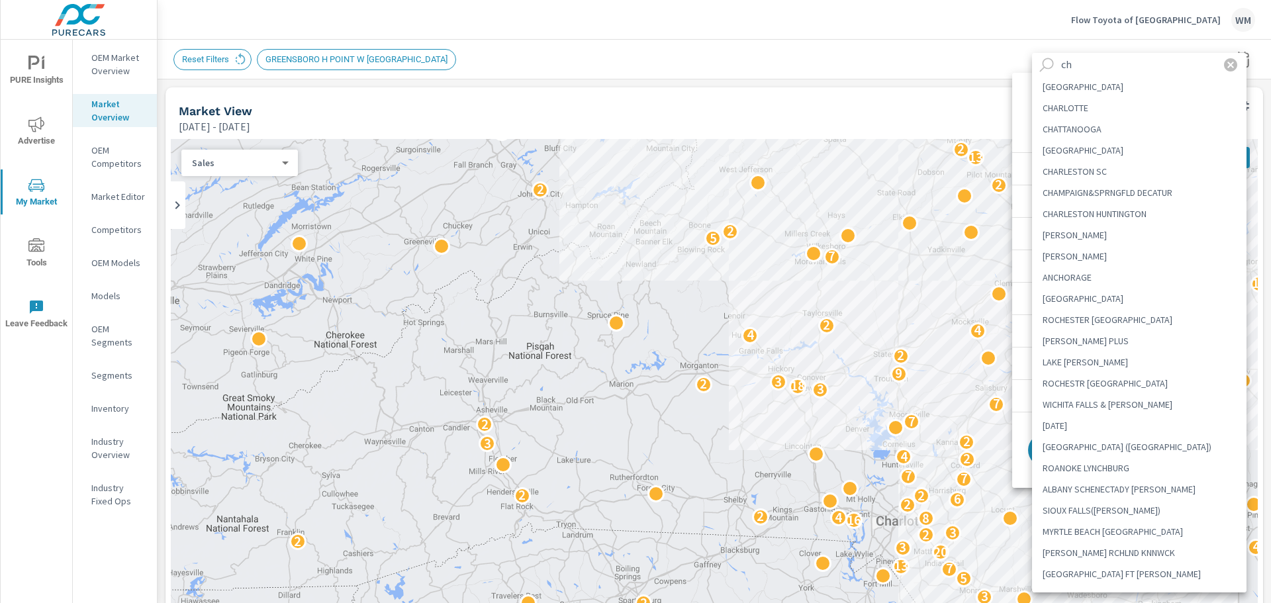
type input "ch"
click at [1091, 111] on li "CHARLOTTE" at bounding box center [1139, 107] width 215 height 21
type Area "CHARLOTTE"
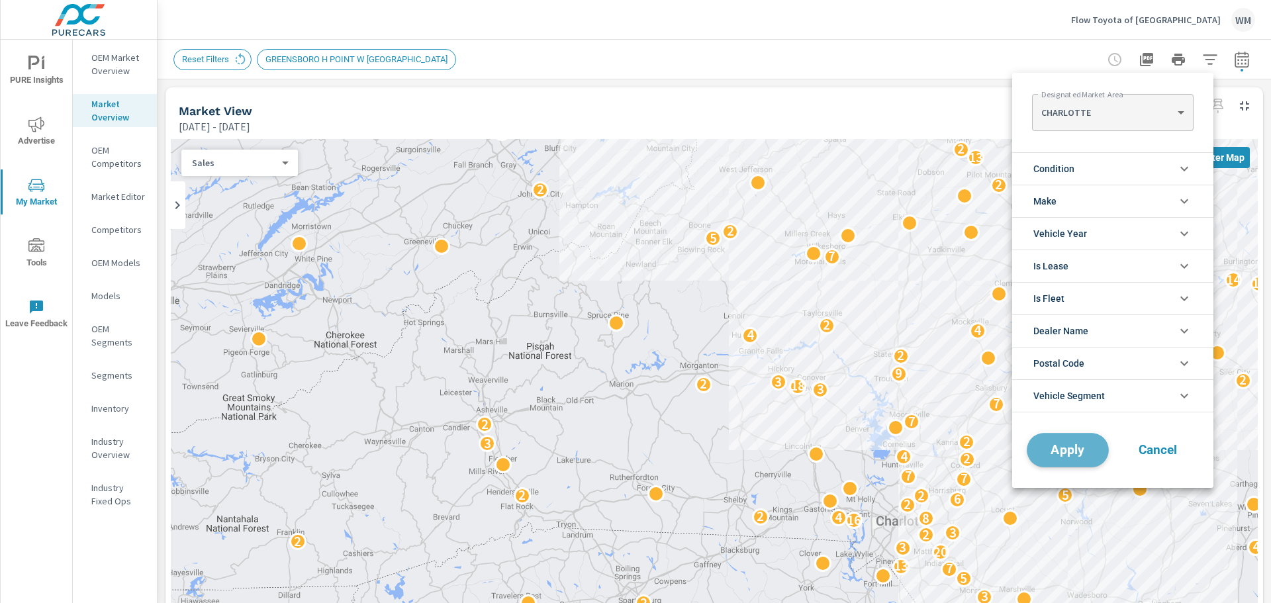
click at [1073, 448] on span "Apply" at bounding box center [1068, 450] width 54 height 13
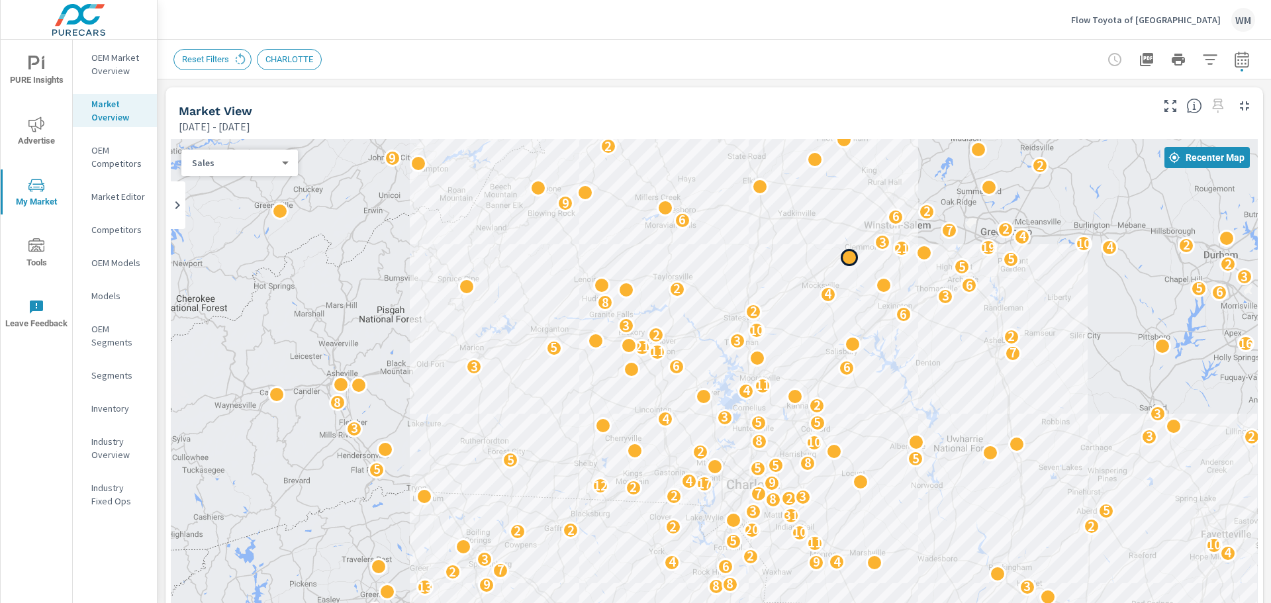
click at [847, 244] on div "← Move left → Move right ↑ Move up ↓ Move down + Zoom in - Zoom out Home Jump l…" at bounding box center [714, 428] width 1087 height 579
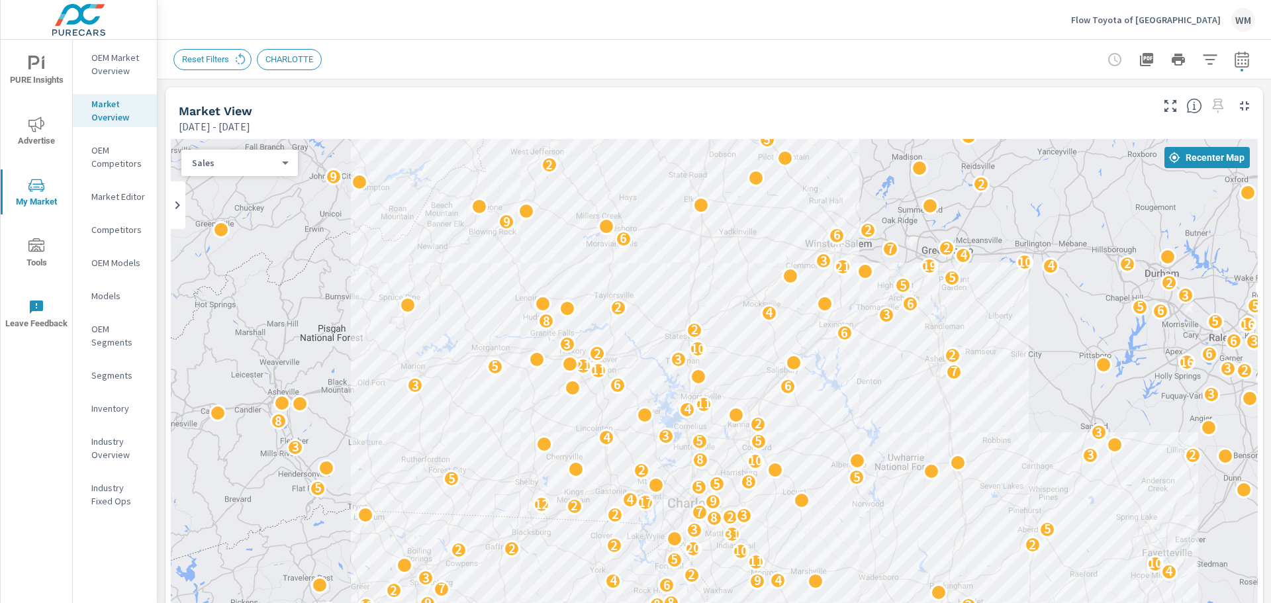
drag, startPoint x: 362, startPoint y: 387, endPoint x: 299, endPoint y: 412, distance: 67.7
click at [299, 412] on div "2 5 3 3 4 9 4 4 5 8 2 2 4 2 9 8 5 2 2 3 2 2 2 3 8 3 2 10 7 3 4 7 3 13 8 2 3 4 4…" at bounding box center [714, 408] width 1087 height 538
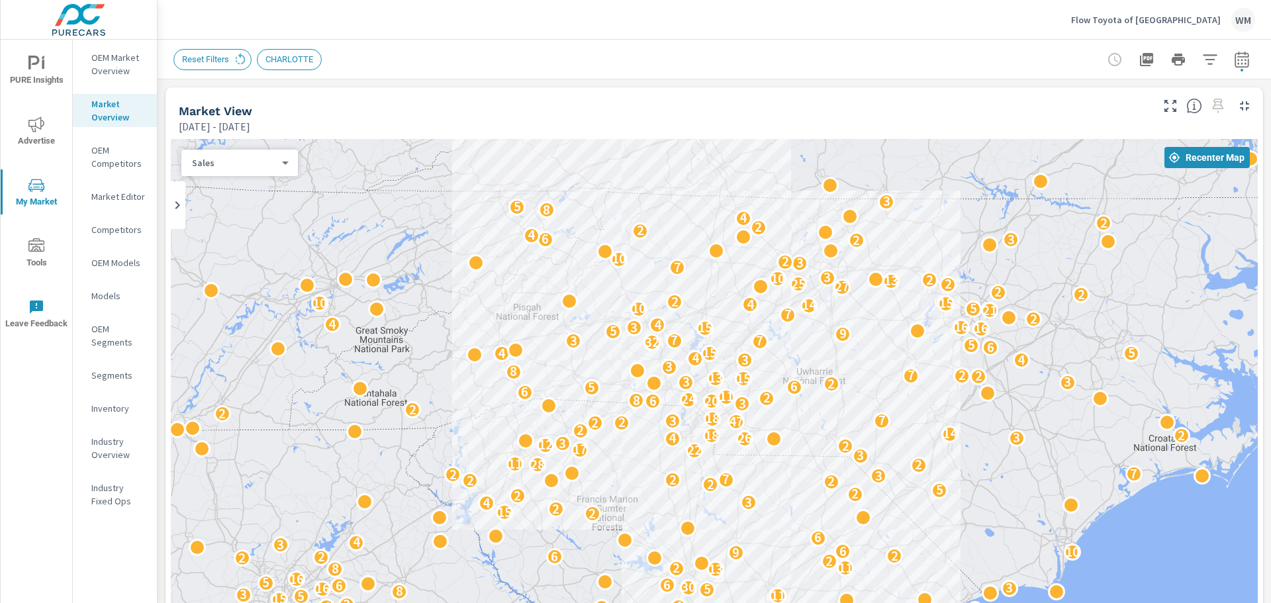
drag, startPoint x: 772, startPoint y: 232, endPoint x: 736, endPoint y: 261, distance: 46.6
click at [736, 261] on div "2 2 5 10 2 4 6 10 7 2 3 2 23 2 3 19 2 8 2 2 2 2 14 5 3 7 4 5 12 2 10 5 3 2 11 6…" at bounding box center [714, 408] width 1087 height 538
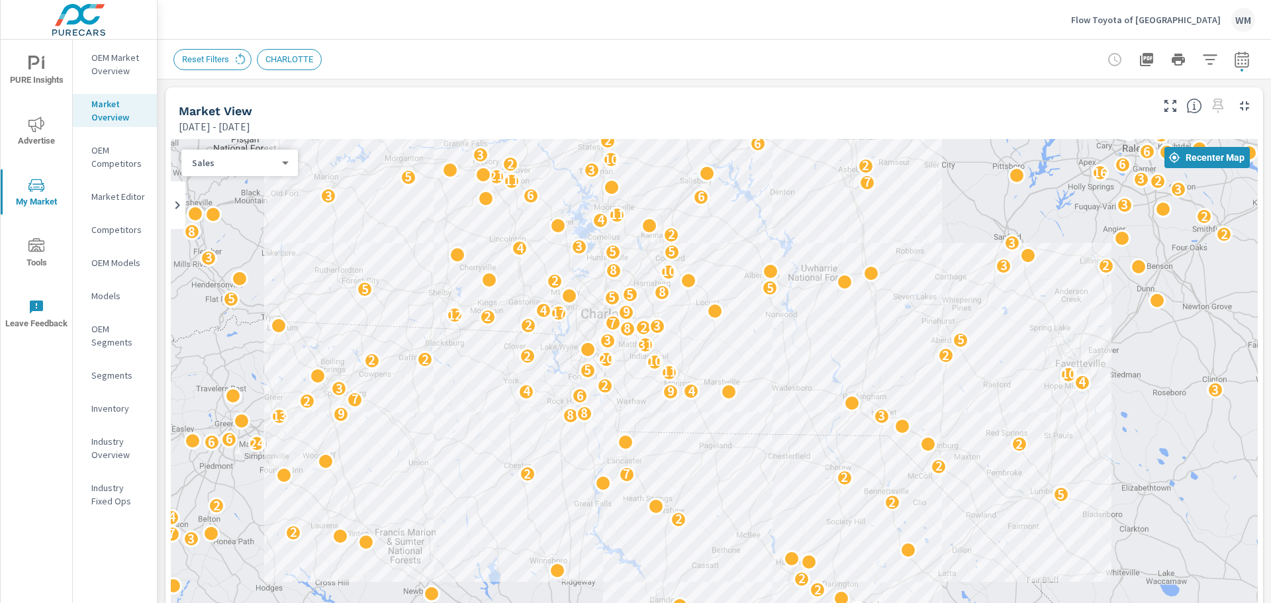
drag, startPoint x: 428, startPoint y: 563, endPoint x: 419, endPoint y: 407, distance: 157.2
click at [419, 407] on div "2 20 2 5 2 12 2 5 2 5 2 2 5 3 3 4 9 4 4 2 2 4 2 9 8 2 3 2 2 3 3 2 7 7 13 8 2 3 …" at bounding box center [714, 408] width 1087 height 538
click at [1164, 23] on p "Flow Toyota of Statesville" at bounding box center [1146, 20] width 150 height 12
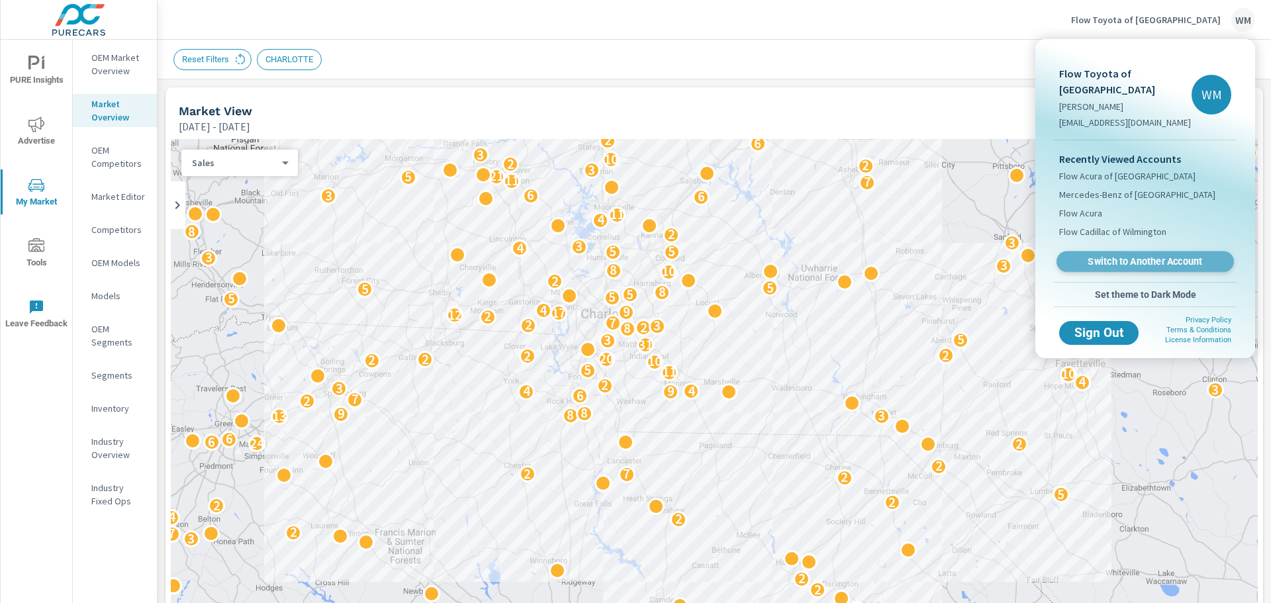
click at [1160, 256] on span "Switch to Another Account" at bounding box center [1145, 262] width 162 height 13
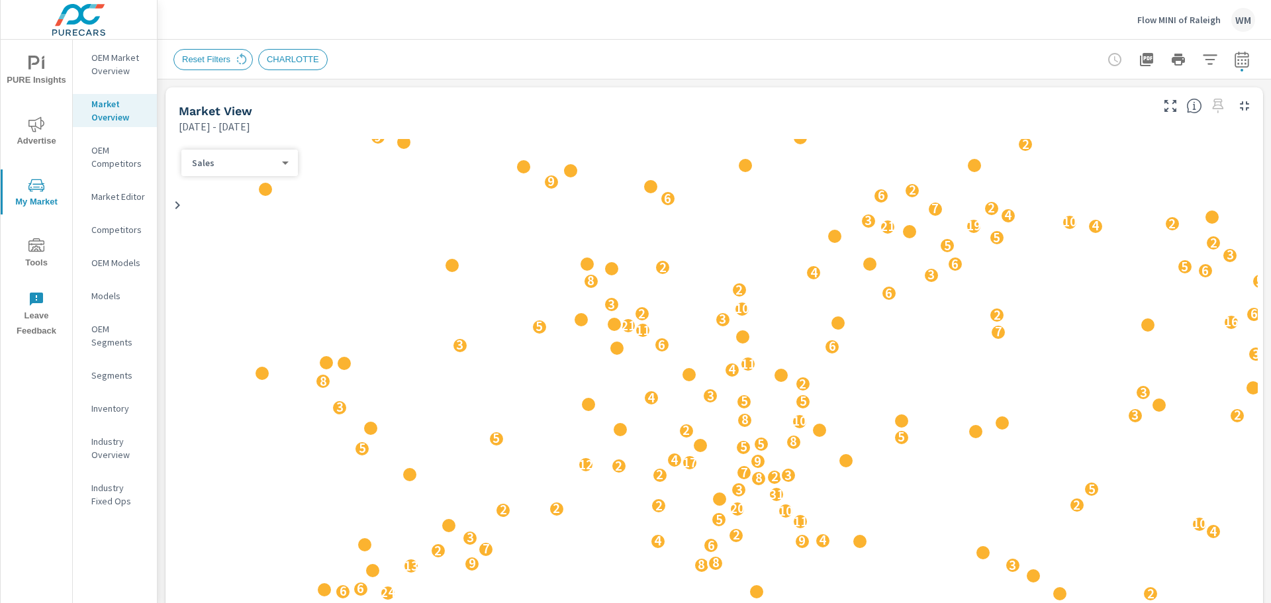
click at [287, 63] on span "CHARLOTTE" at bounding box center [293, 59] width 68 height 10
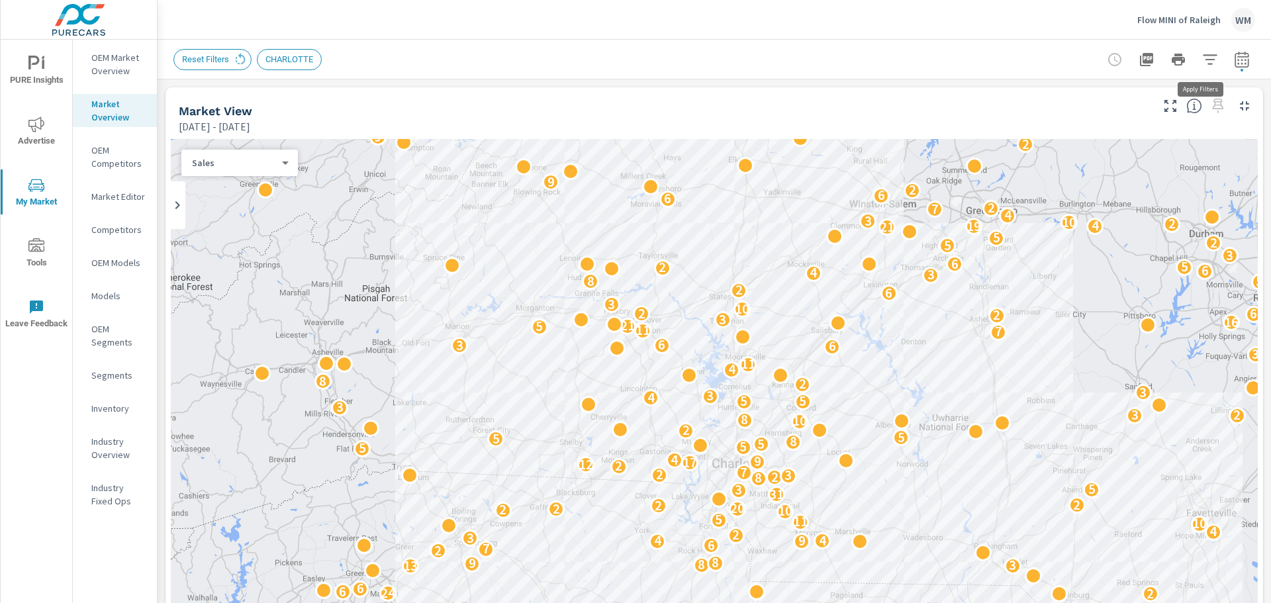
click at [1204, 64] on icon "button" at bounding box center [1210, 60] width 16 height 16
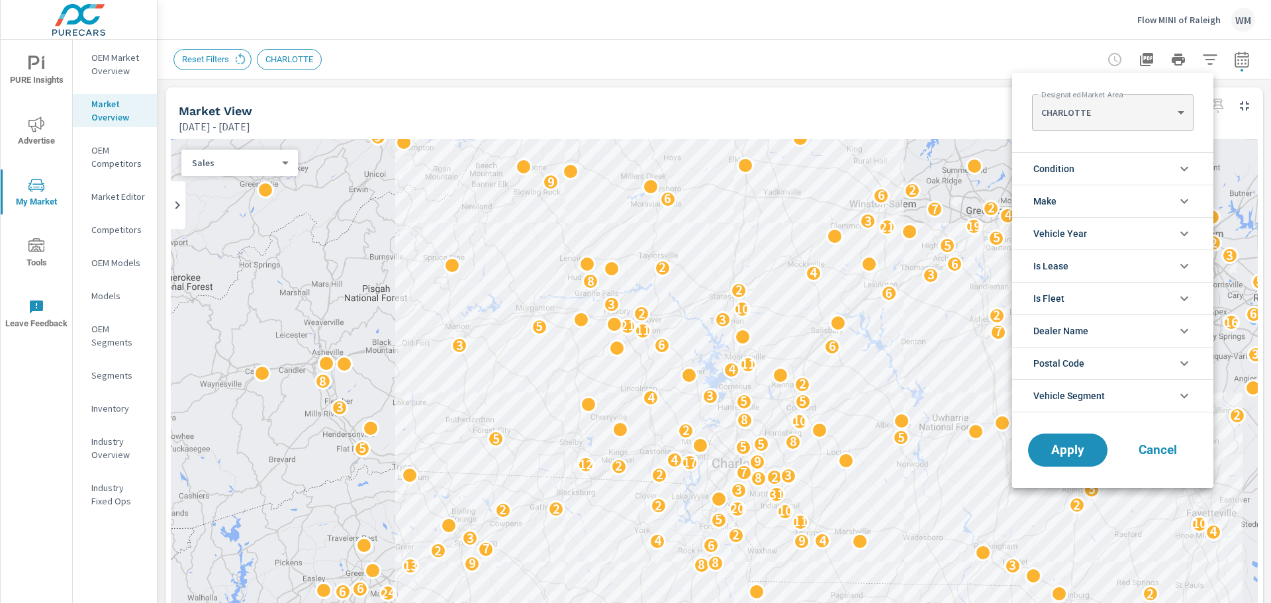
click at [1087, 121] on body "PURE Insights Advertise My Market Tools Leave Feedback OEM Market Overview Mark…" at bounding box center [635, 301] width 1271 height 603
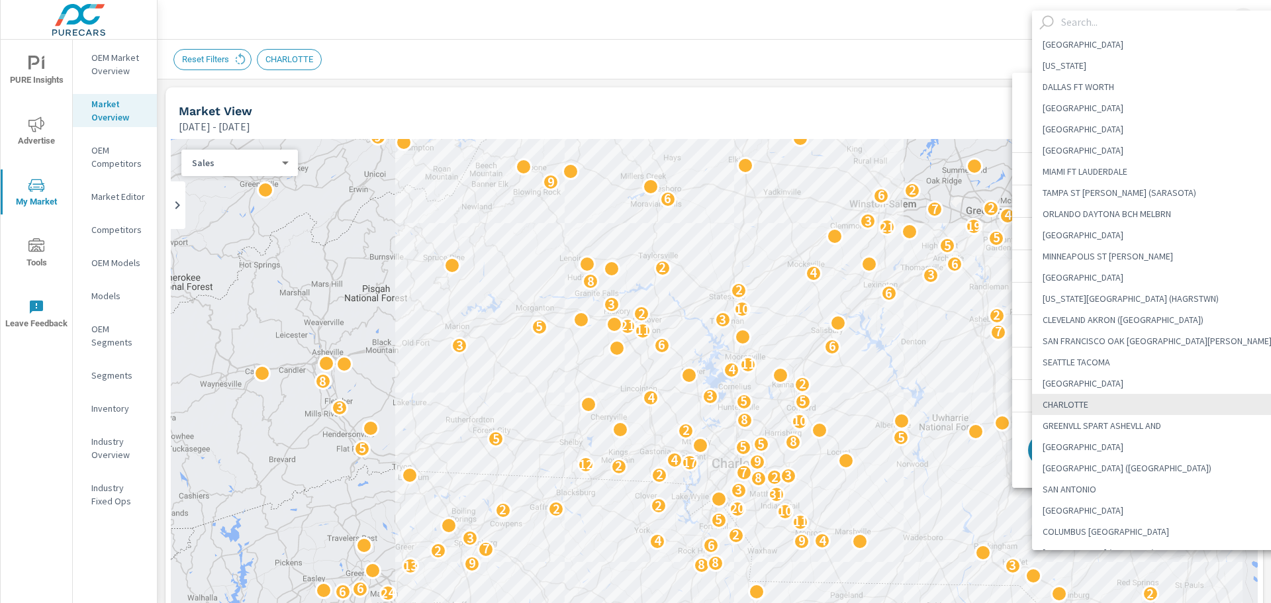
click at [1098, 21] on input "text" at bounding box center [1174, 22] width 236 height 23
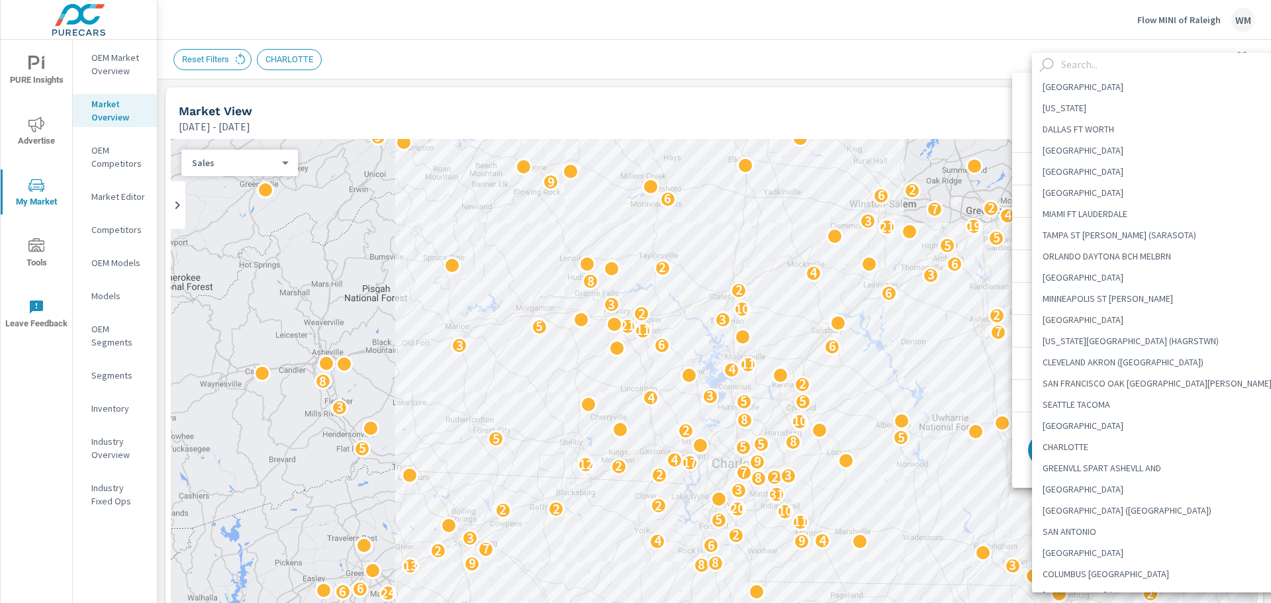
type input "t"
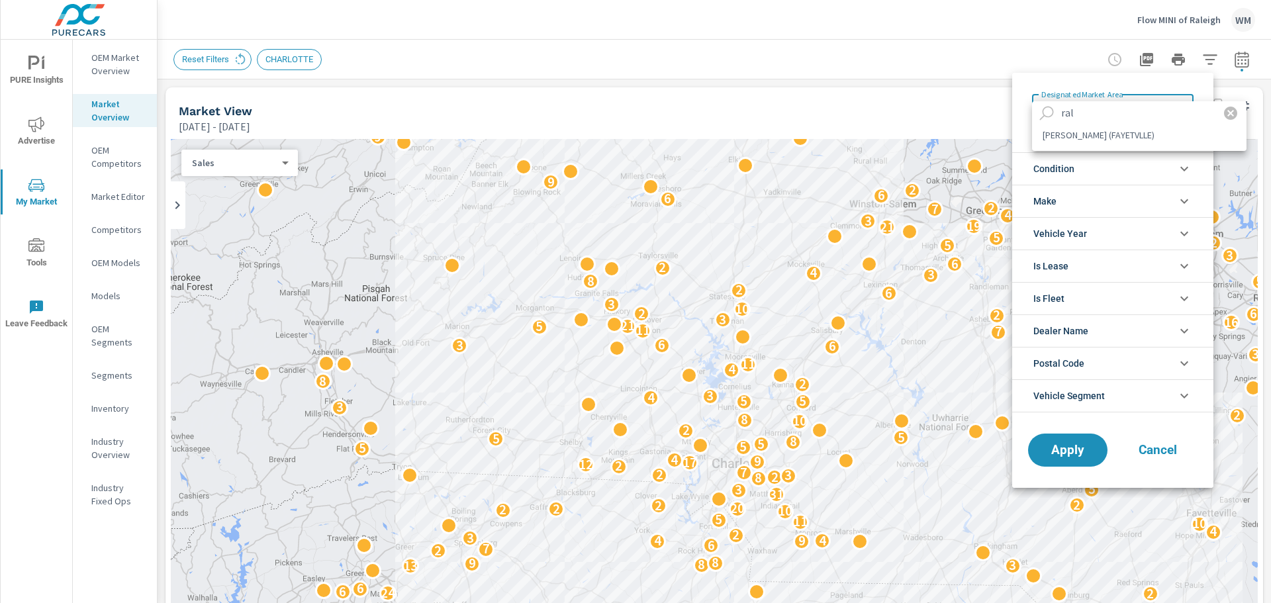
type input "ral"
click at [1109, 132] on li "RALEIGH DURHAM (FAYETVLLE)" at bounding box center [1139, 134] width 215 height 21
type Area "RALEIGH DURHAM (FAYETVLLE)"
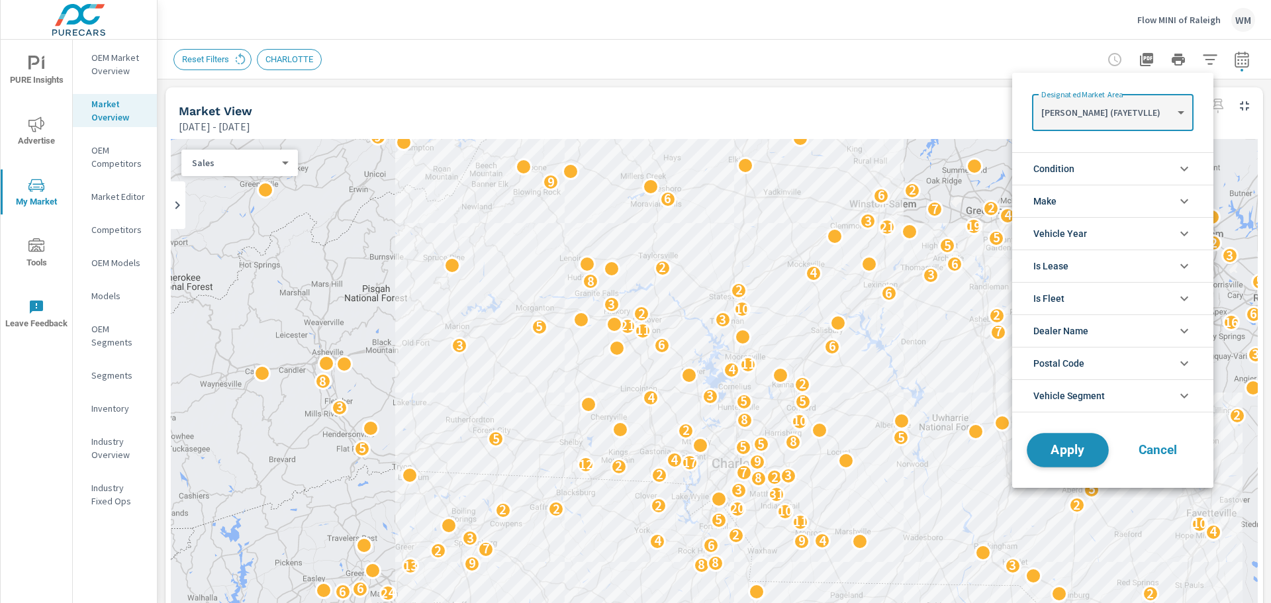
click at [1059, 452] on span "Apply" at bounding box center [1068, 450] width 54 height 13
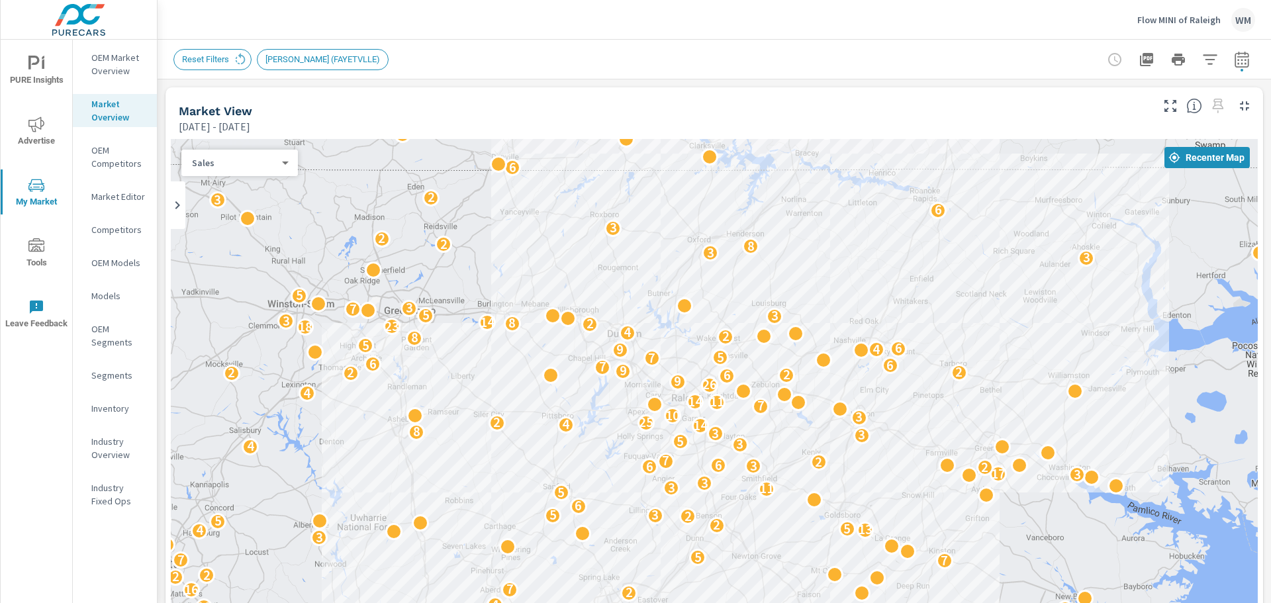
drag, startPoint x: 1035, startPoint y: 375, endPoint x: 1036, endPoint y: 353, distance: 22.5
click at [1036, 353] on div "6 2 2 3 3 2 6 24 2 3 8 2 7 2 12 2 8 2 2 2 3 6 7 5 2 26 6 9 6 3 9 10 4 2 16 7 2 …" at bounding box center [714, 408] width 1087 height 538
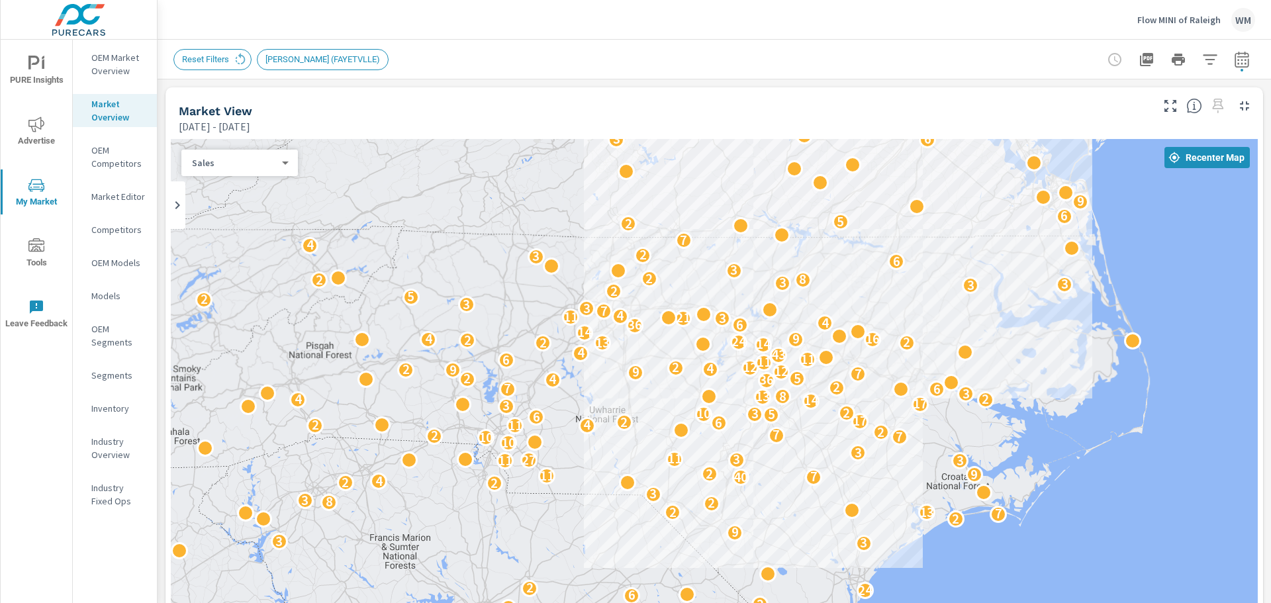
drag, startPoint x: 1012, startPoint y: 427, endPoint x: 938, endPoint y: 418, distance: 74.7
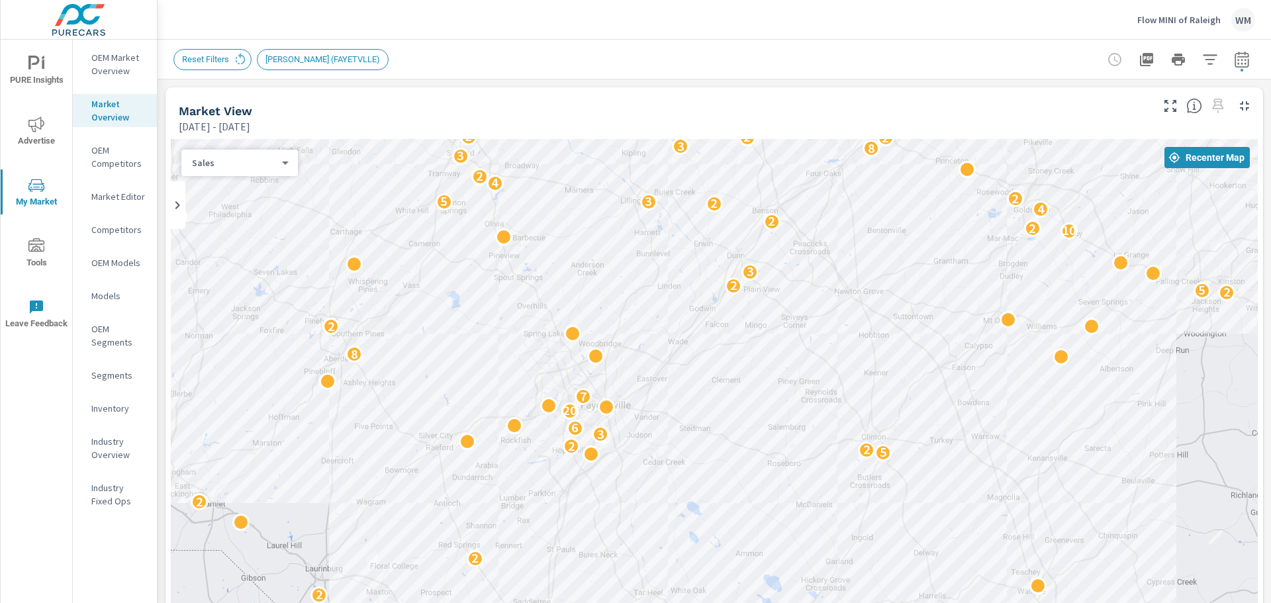
drag, startPoint x: 735, startPoint y: 474, endPoint x: 728, endPoint y: 391, distance: 83.0
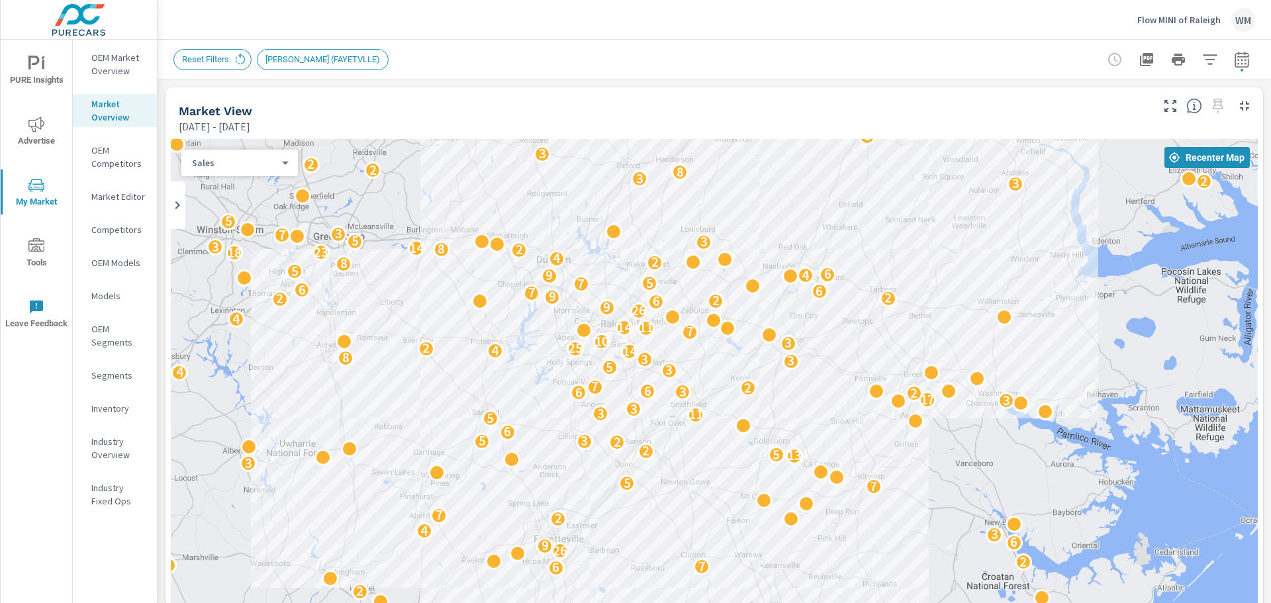
drag, startPoint x: 661, startPoint y: 316, endPoint x: 674, endPoint y: 472, distance: 156.8
click at [674, 472] on div "6 2 2 3 3 2 6 24 2 3 8 2 7 2 12 2 2 2 3 6 7 5 2 26 6 9 6 3 9 10 4 2 16 7 2 2 2 …" at bounding box center [714, 408] width 1087 height 538
click at [277, 162] on body "PURE Insights Advertise My Market Tools Leave Feedback OEM Market Overview Mark…" at bounding box center [635, 301] width 1271 height 603
click at [115, 72] on div at bounding box center [635, 301] width 1271 height 603
click at [248, 164] on body "PURE Insights Advertise My Market Tools Leave Feedback OEM Market Overview Mark…" at bounding box center [635, 301] width 1271 height 603
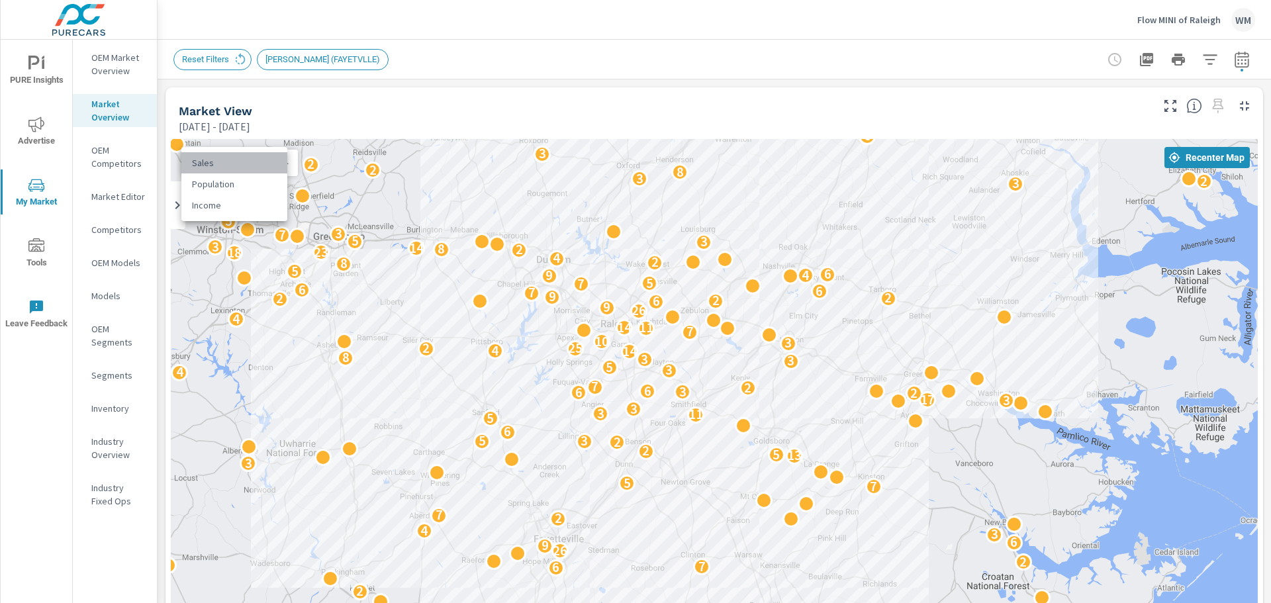
click at [248, 164] on li "Sales" at bounding box center [234, 162] width 106 height 21
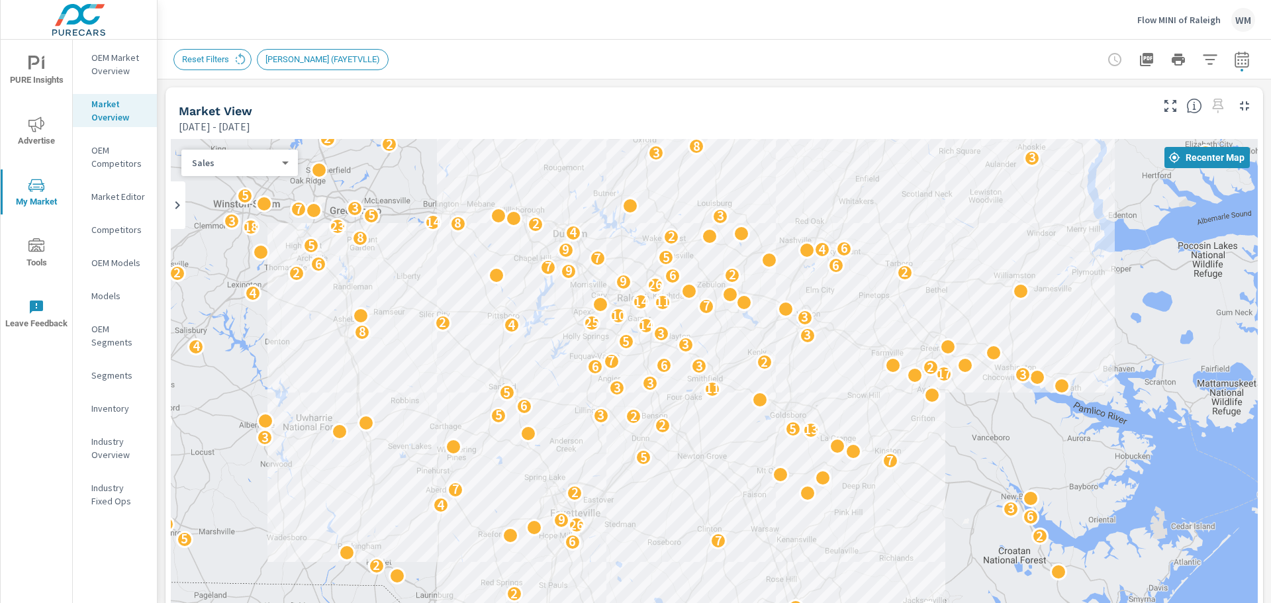
drag, startPoint x: 401, startPoint y: 224, endPoint x: 417, endPoint y: 198, distance: 30.7
click at [417, 198] on div "3 4 6 2 2 3 3 2 6 24 2 3 8 2 7 2 12 2 2 2 3 6 7 5 2 26 6 9 6 3 9 10 4 2 16 7 2 …" at bounding box center [714, 408] width 1087 height 538
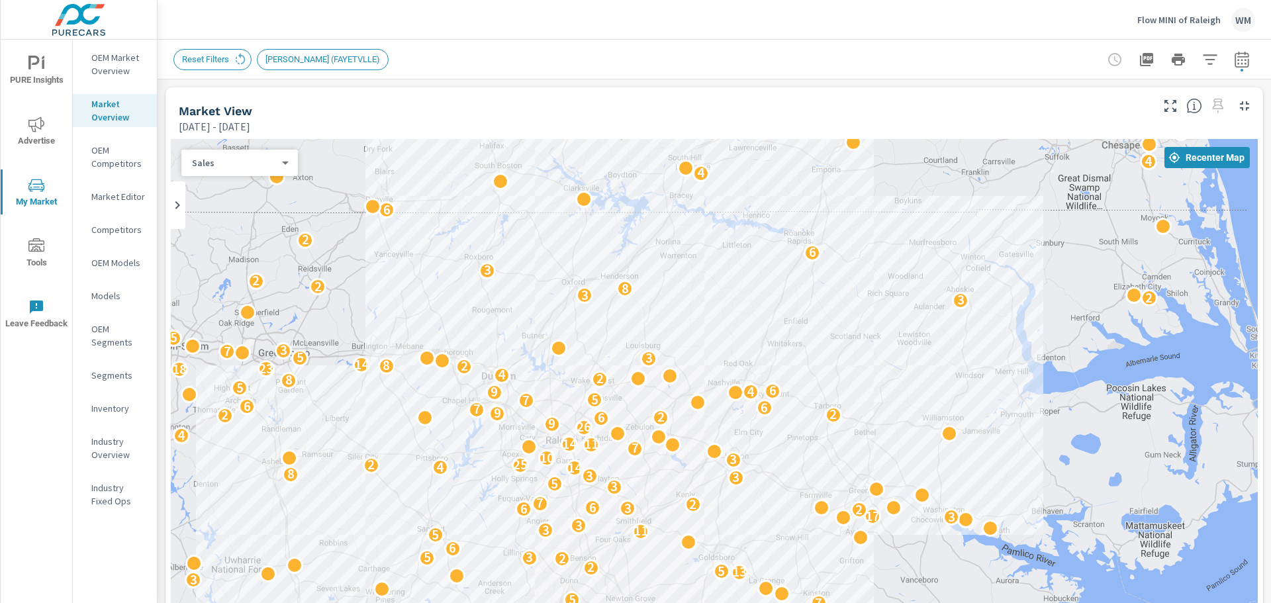
drag, startPoint x: 420, startPoint y: 185, endPoint x: 348, endPoint y: 329, distance: 160.8
click at [348, 329] on div "2 3 3 2 6 24 2 3 8 2 7 2 12 2 2 2 6 7 5 2 26 6 9 6 3 9 10 4 2 16 7 2 2 2 5 5 7 …" at bounding box center [714, 408] width 1087 height 538
click at [1194, 21] on p "Flow MINI of Raleigh" at bounding box center [1179, 20] width 83 height 12
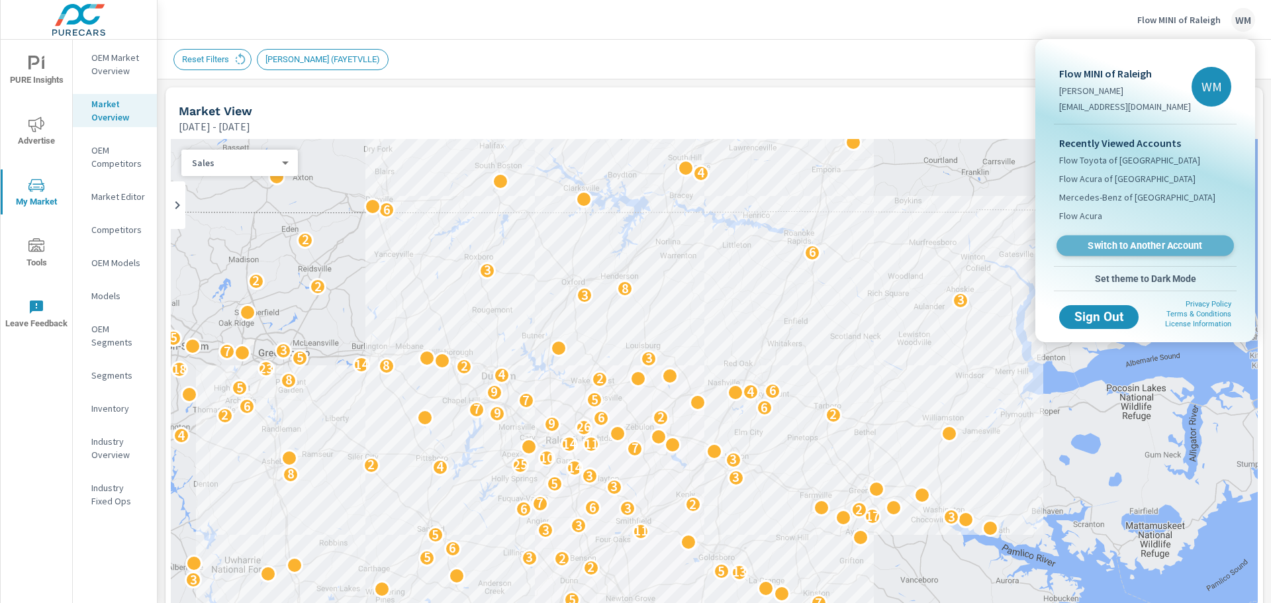
click at [1144, 240] on span "Switch to Another Account" at bounding box center [1145, 246] width 162 height 13
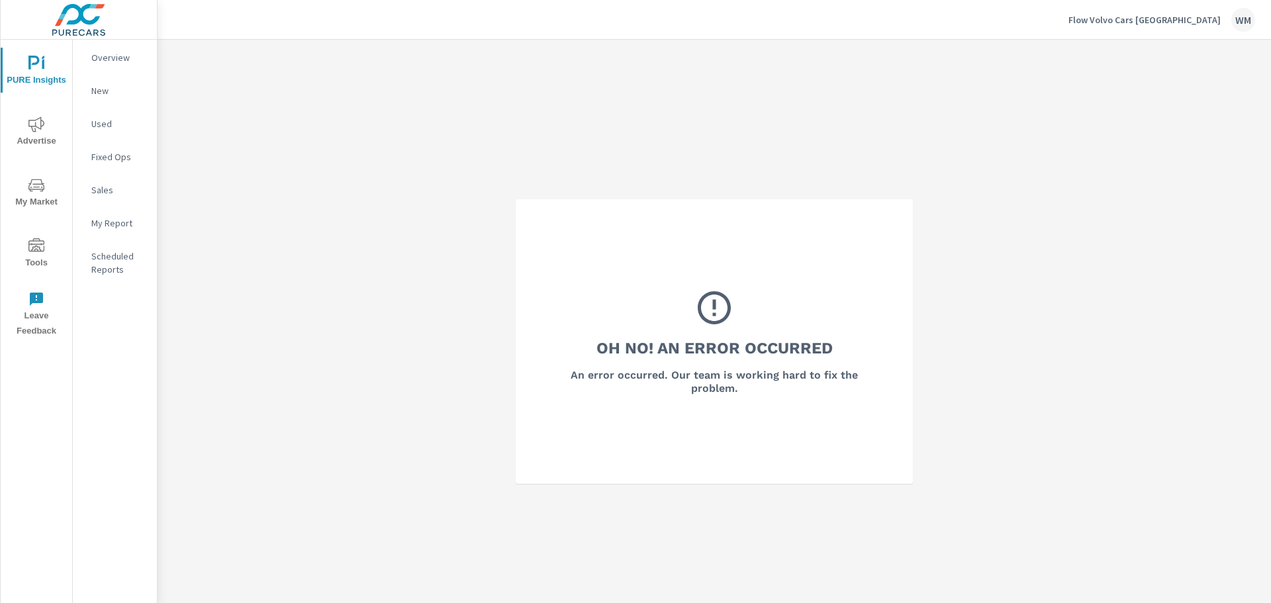
click at [35, 181] on icon "nav menu" at bounding box center [36, 185] width 16 height 16
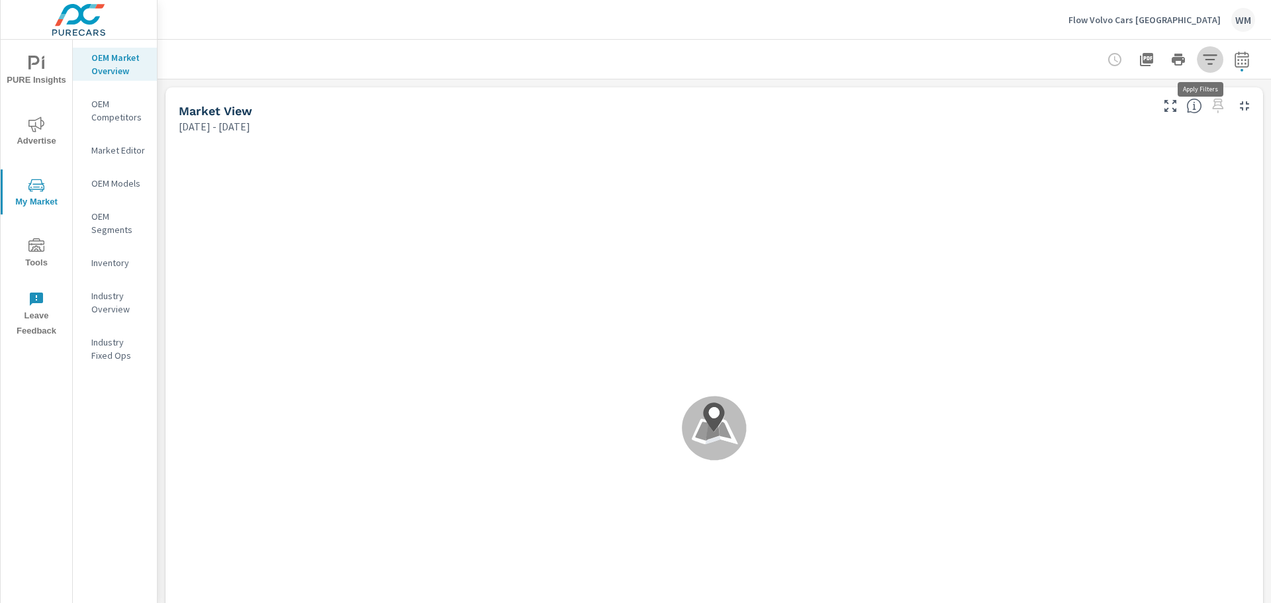
click at [1206, 62] on icon "button" at bounding box center [1210, 60] width 16 height 16
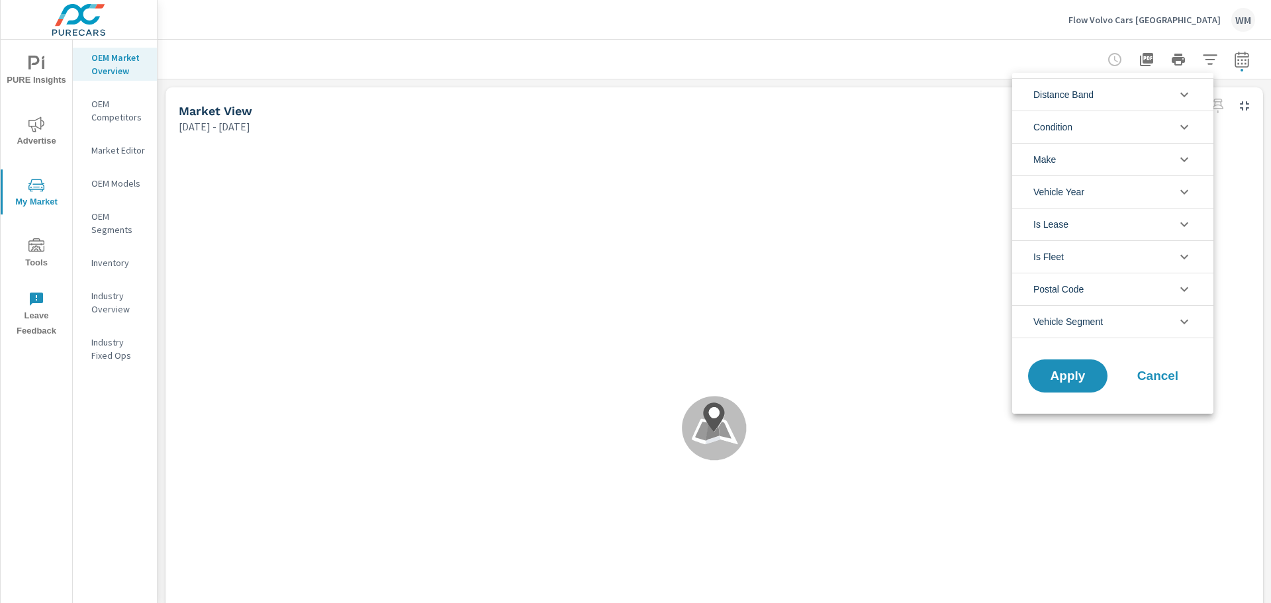
click at [115, 117] on div at bounding box center [635, 301] width 1271 height 603
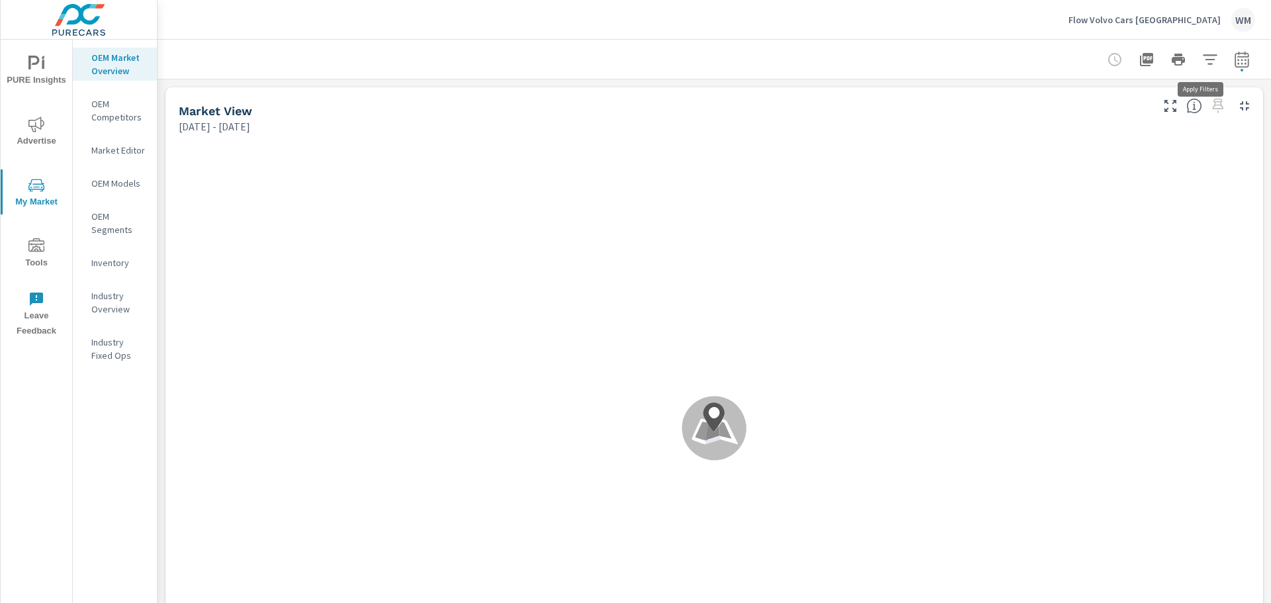
click at [1205, 68] on button "button" at bounding box center [1210, 59] width 26 height 26
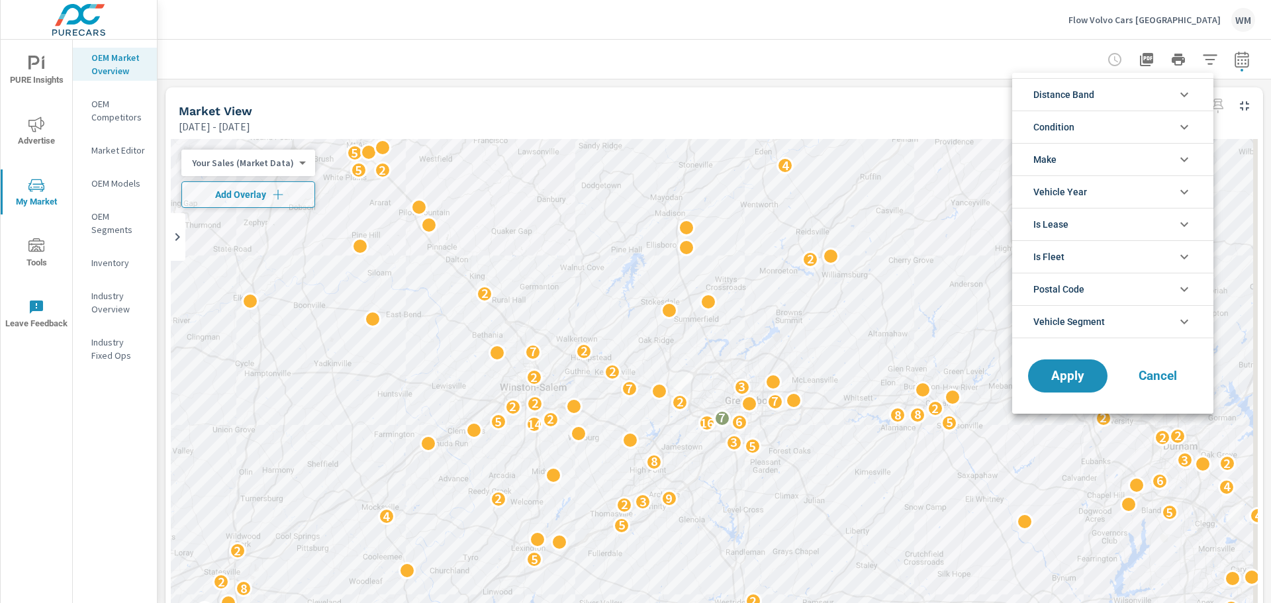
click at [907, 99] on div at bounding box center [635, 301] width 1271 height 603
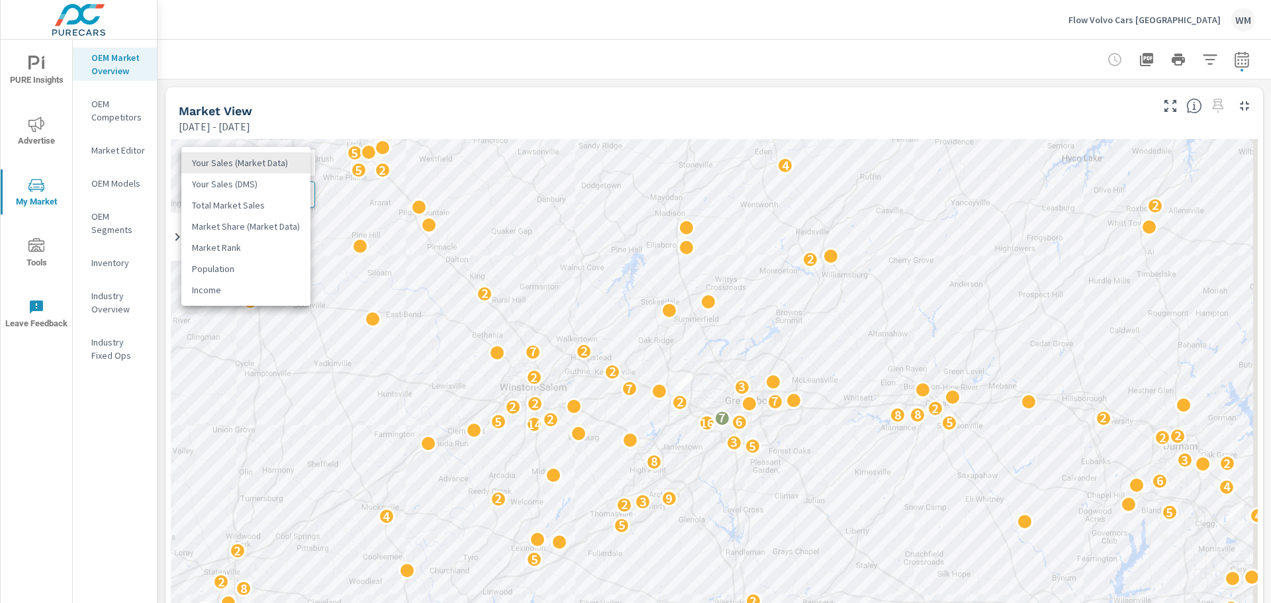
click at [266, 165] on body "PURE Insights Advertise My Market Tools Leave Feedback OEM Market Overview OEM …" at bounding box center [635, 301] width 1271 height 603
click at [276, 226] on li "Market Share (Market Data)" at bounding box center [245, 226] width 129 height 21
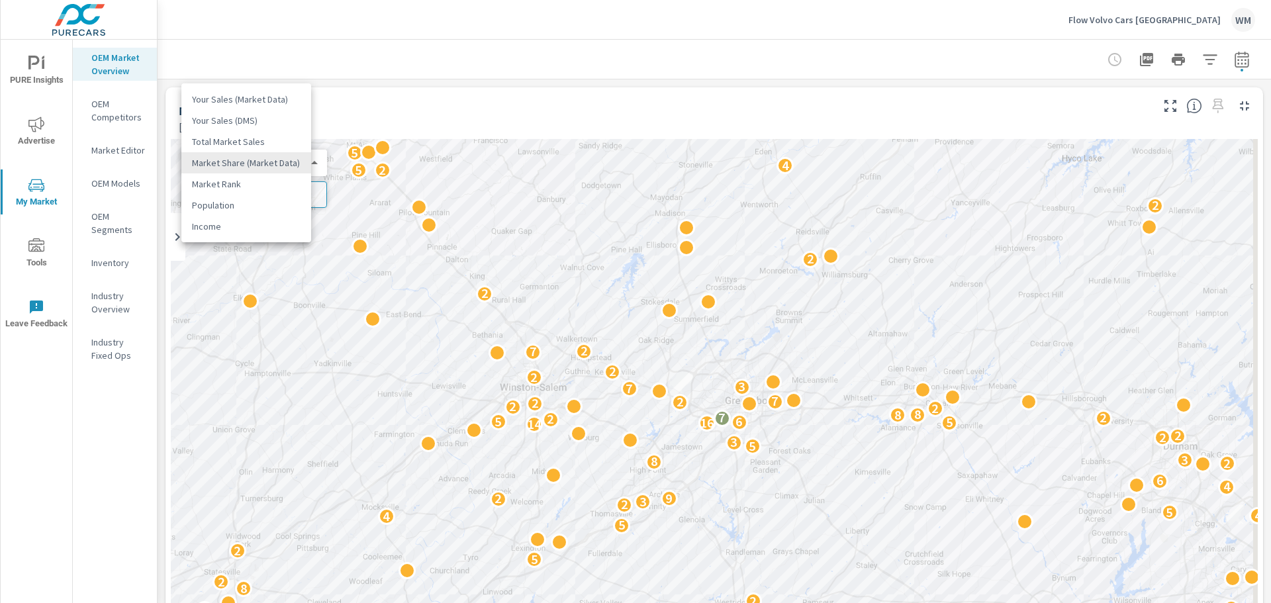
click at [298, 169] on body "PURE Insights Advertise My Market Tools Leave Feedback OEM Market Overview OEM …" at bounding box center [635, 301] width 1271 height 603
click at [262, 104] on li "Your Sales (Market Data)" at bounding box center [246, 99] width 130 height 21
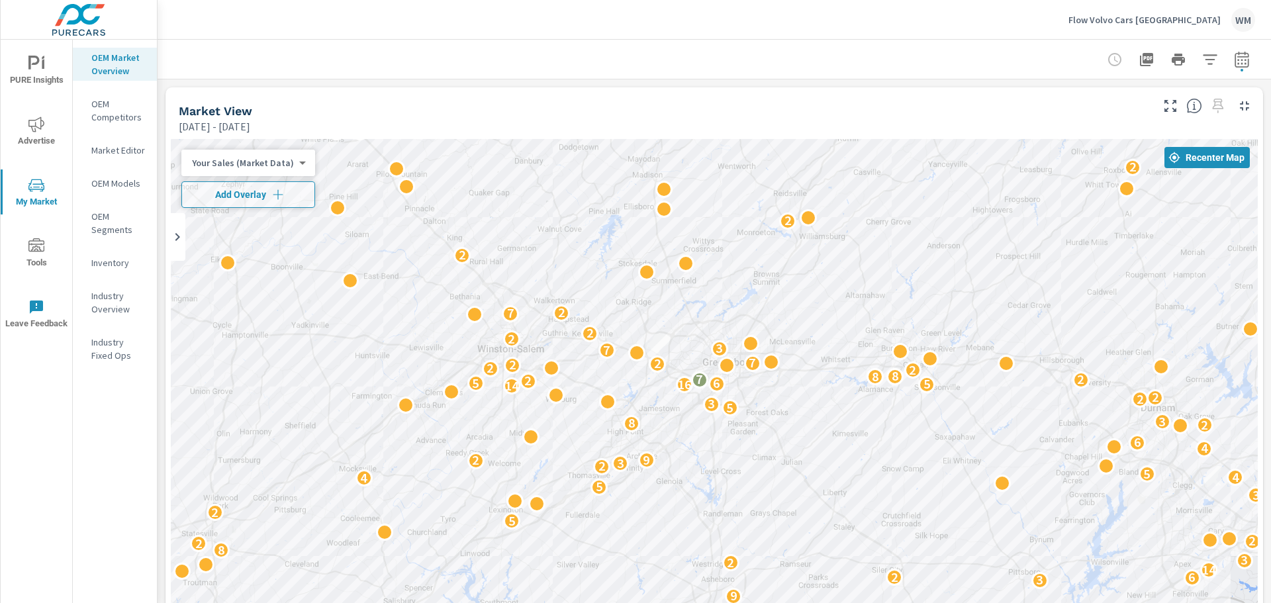
drag, startPoint x: 828, startPoint y: 447, endPoint x: 804, endPoint y: 408, distance: 45.8
